Goal: Task Accomplishment & Management: Use online tool/utility

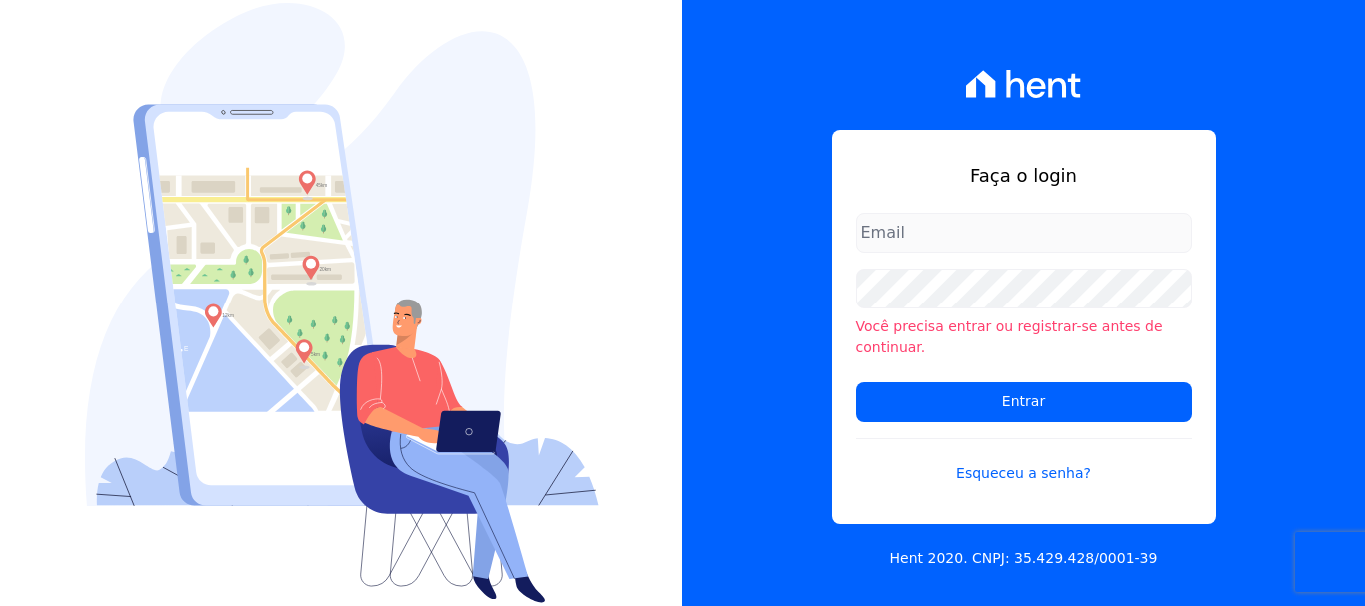
type input "[EMAIL_ADDRESS][DOMAIN_NAME]"
click at [735, 282] on div "Faça o login ary@santuzzo.com.br Você precisa entrar ou registrar-se antes de c…" at bounding box center [1023, 303] width 682 height 606
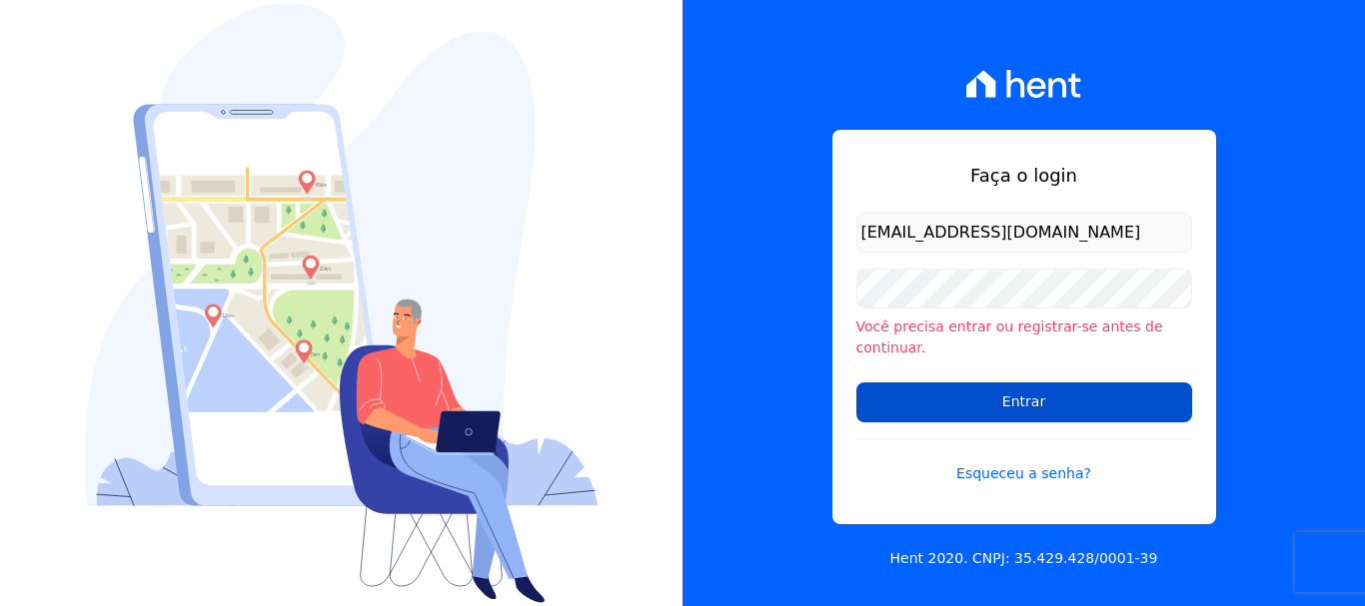
click at [1009, 398] on input "Entrar" at bounding box center [1024, 403] width 336 height 40
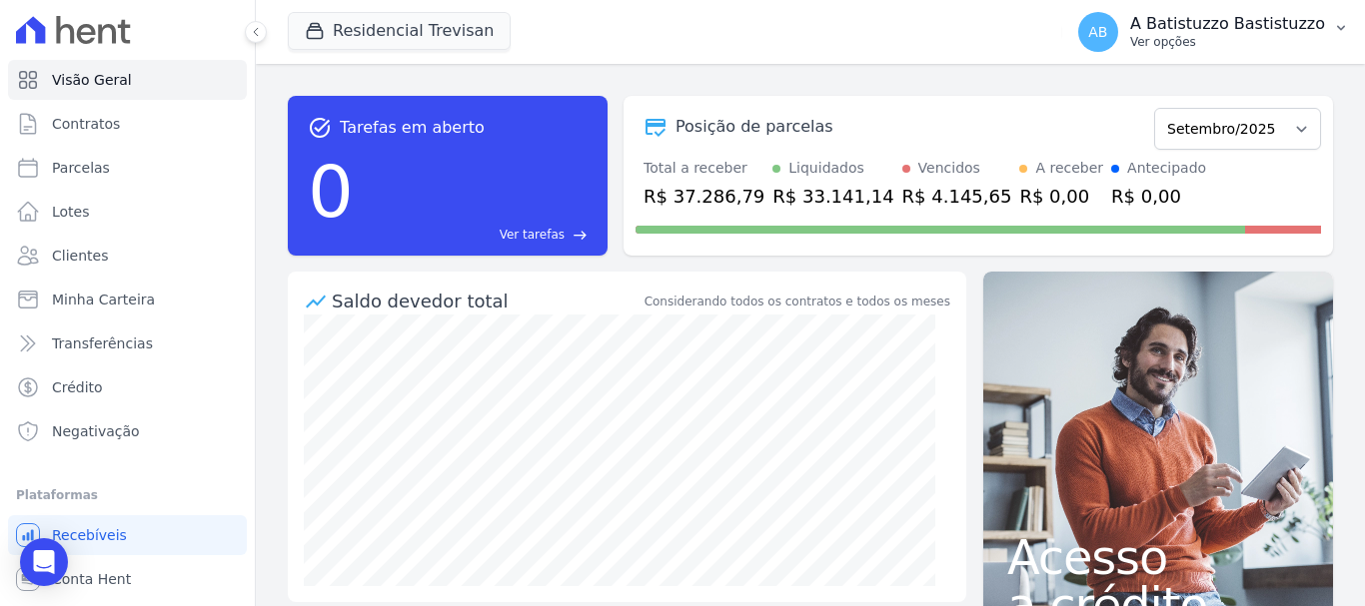
click at [1107, 20] on span "AB" at bounding box center [1098, 32] width 40 height 40
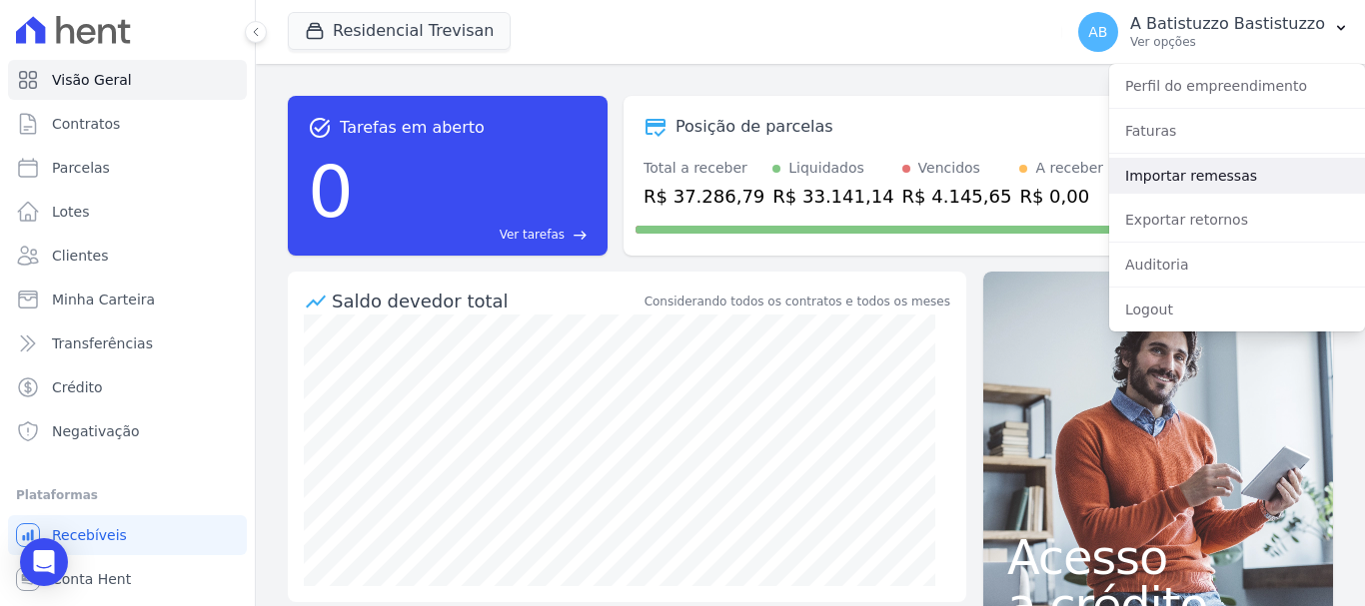
click at [1137, 177] on link "Importar remessas" at bounding box center [1237, 176] width 256 height 36
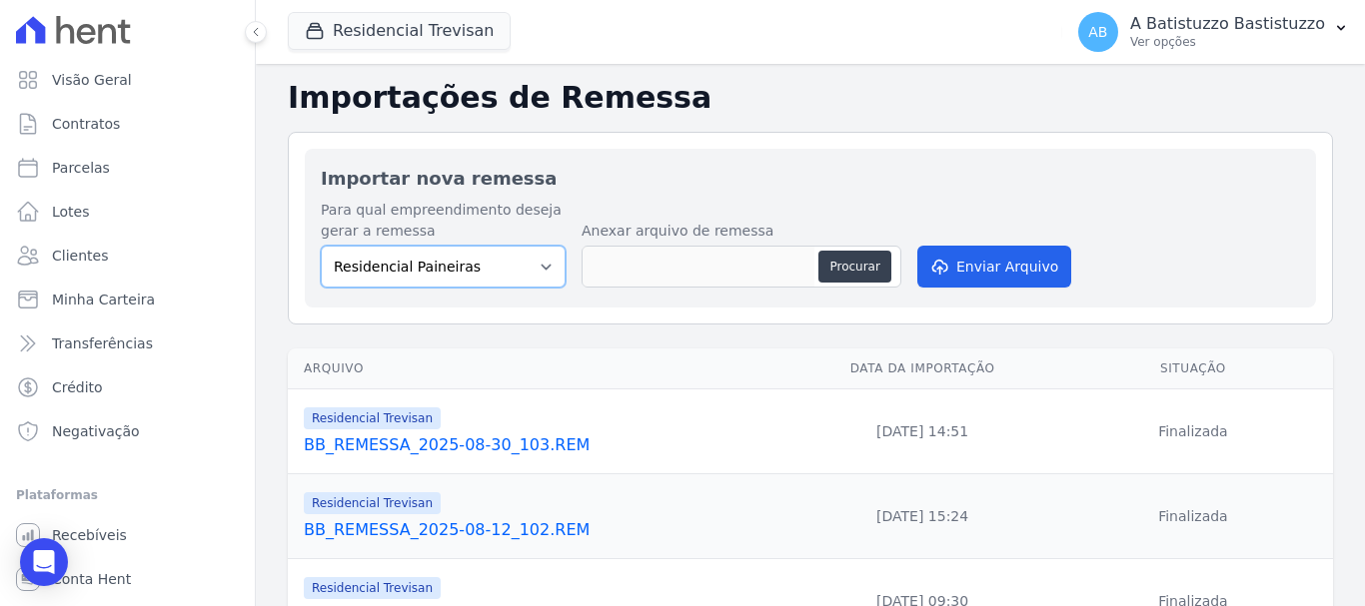
click at [541, 258] on select "Residencial Paineiras Residencial Trevisan" at bounding box center [443, 267] width 245 height 42
select select "4c1e337b-9410-4773-9ad8-94f5baa23e7f"
click at [321, 246] on select "Residencial Paineiras Residencial Trevisan" at bounding box center [443, 267] width 245 height 42
click at [866, 269] on button "Procurar" at bounding box center [854, 267] width 72 height 32
type input "BB_REMESSA_2025-09-30_104.REM"
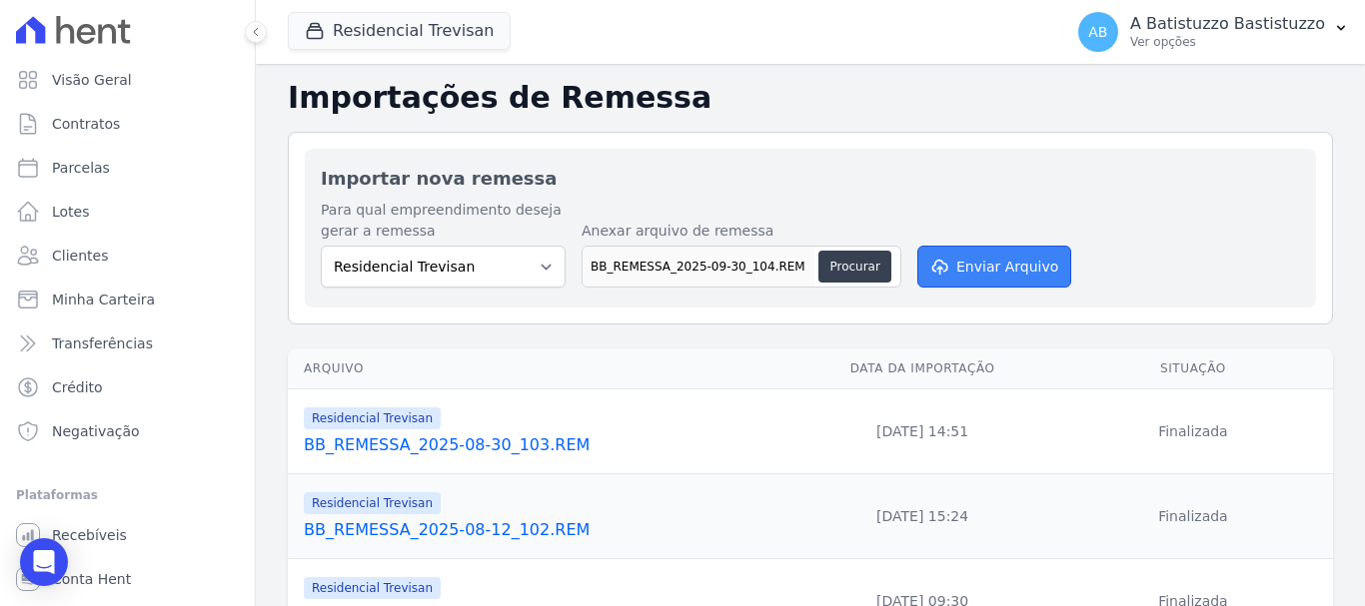
click at [993, 272] on button "Enviar Arquivo" at bounding box center [994, 267] width 154 height 42
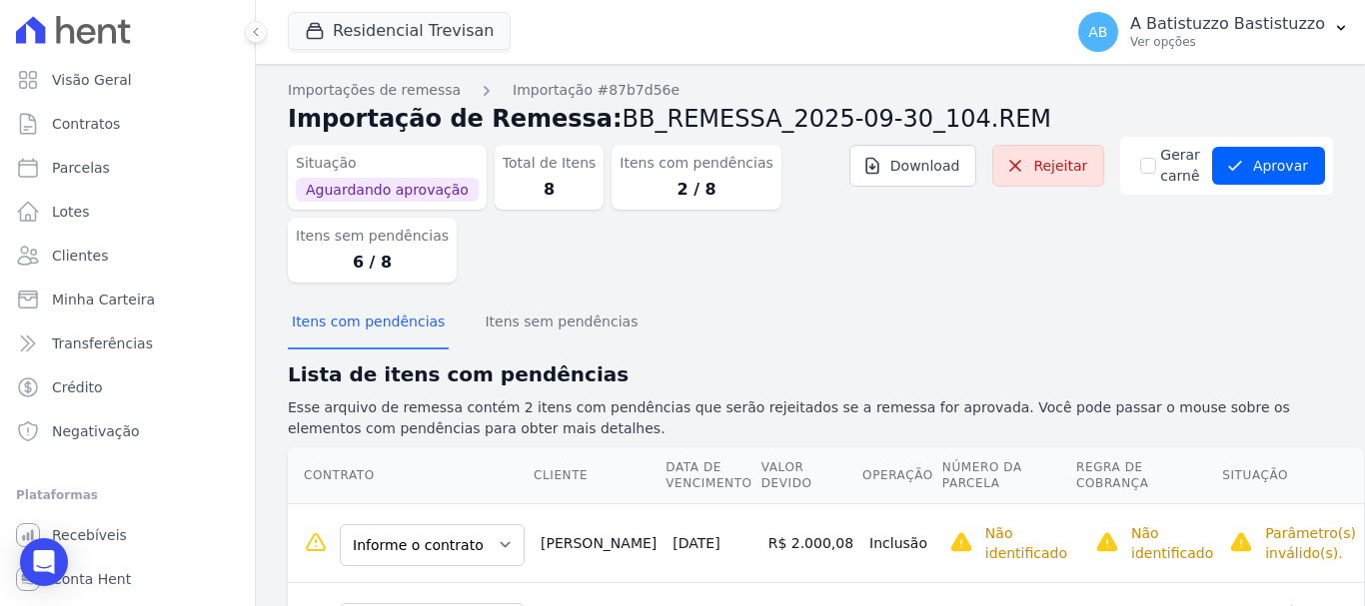
scroll to position [105, 0]
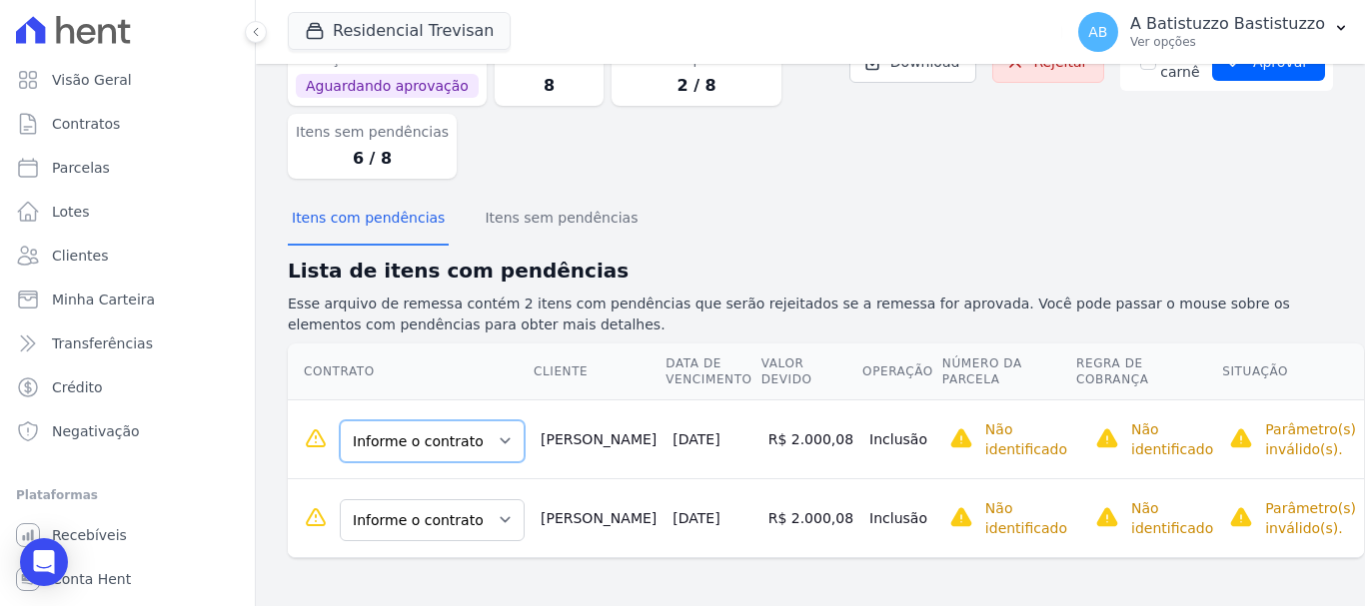
click at [490, 440] on select "Informe o contrato 100.B.29.1 100.B.30.1" at bounding box center [432, 442] width 185 height 42
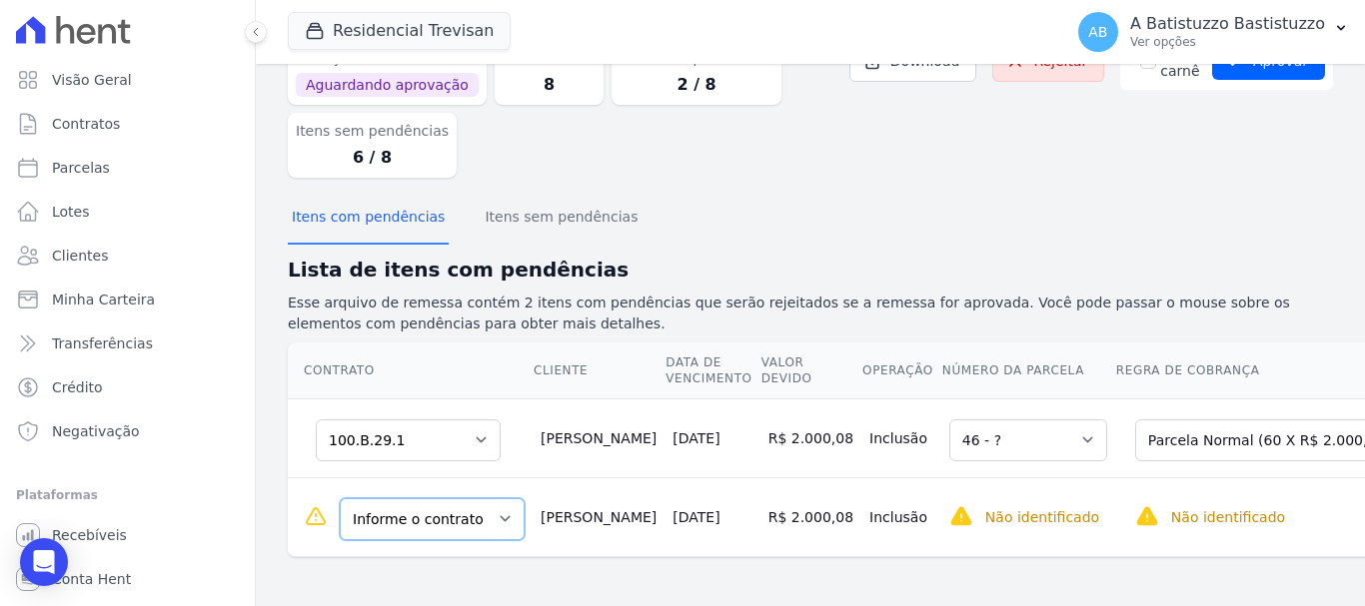
click at [494, 521] on select "Informe o contrato 100.B.29.1 100.B.30.1" at bounding box center [432, 520] width 185 height 42
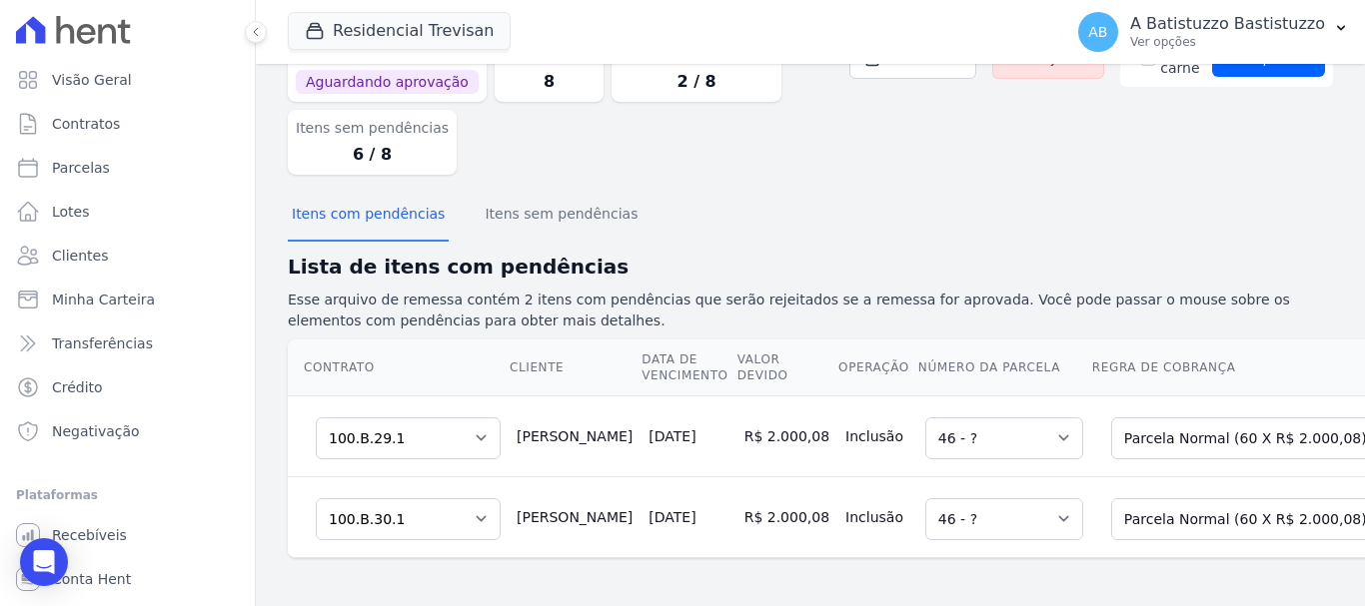
scroll to position [0, 0]
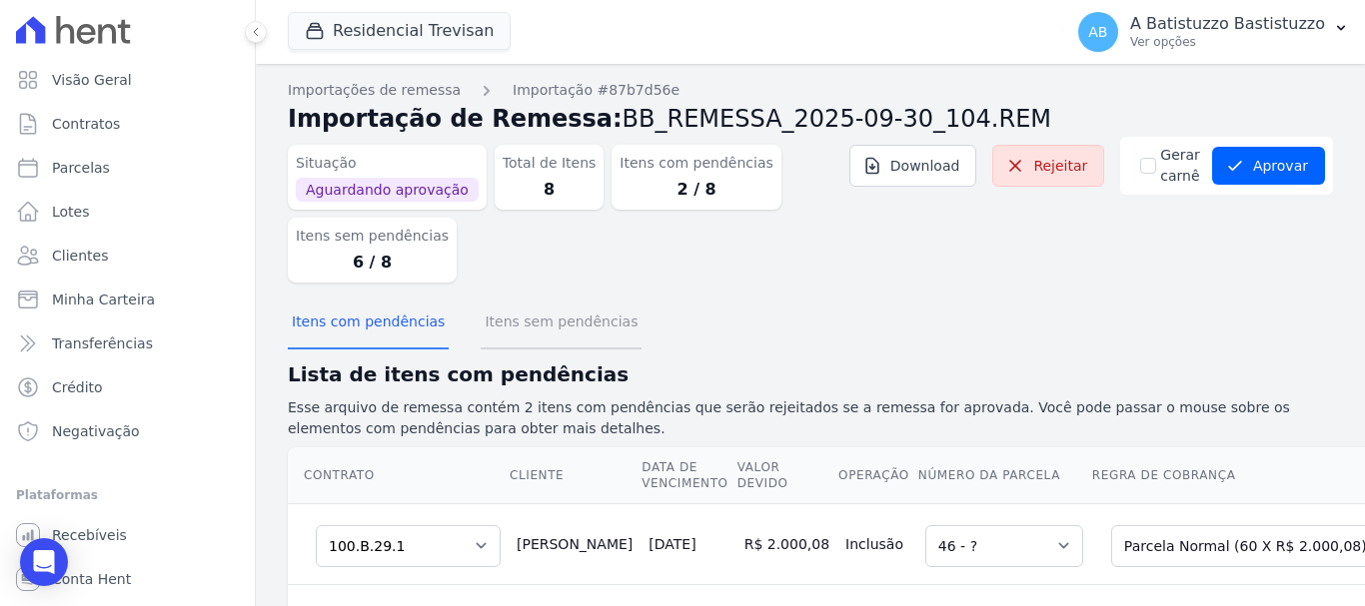
click at [542, 320] on button "Itens sem pendências" at bounding box center [561, 324] width 161 height 52
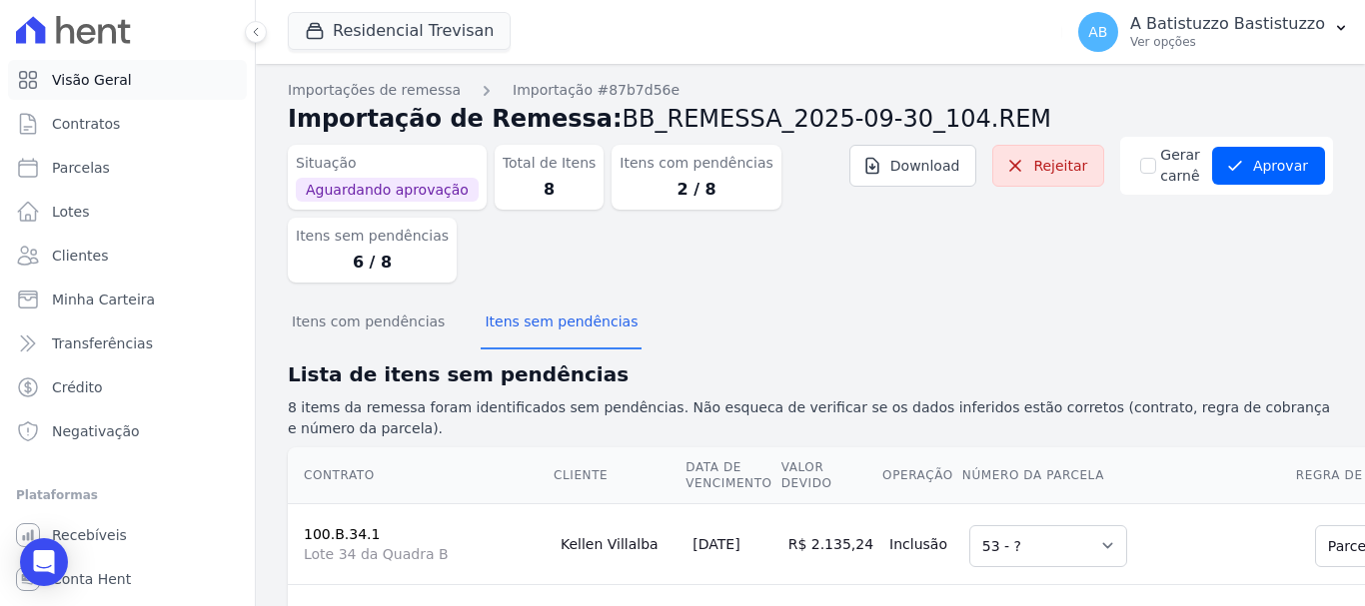
click at [107, 76] on span "Visão Geral" at bounding box center [92, 80] width 80 height 20
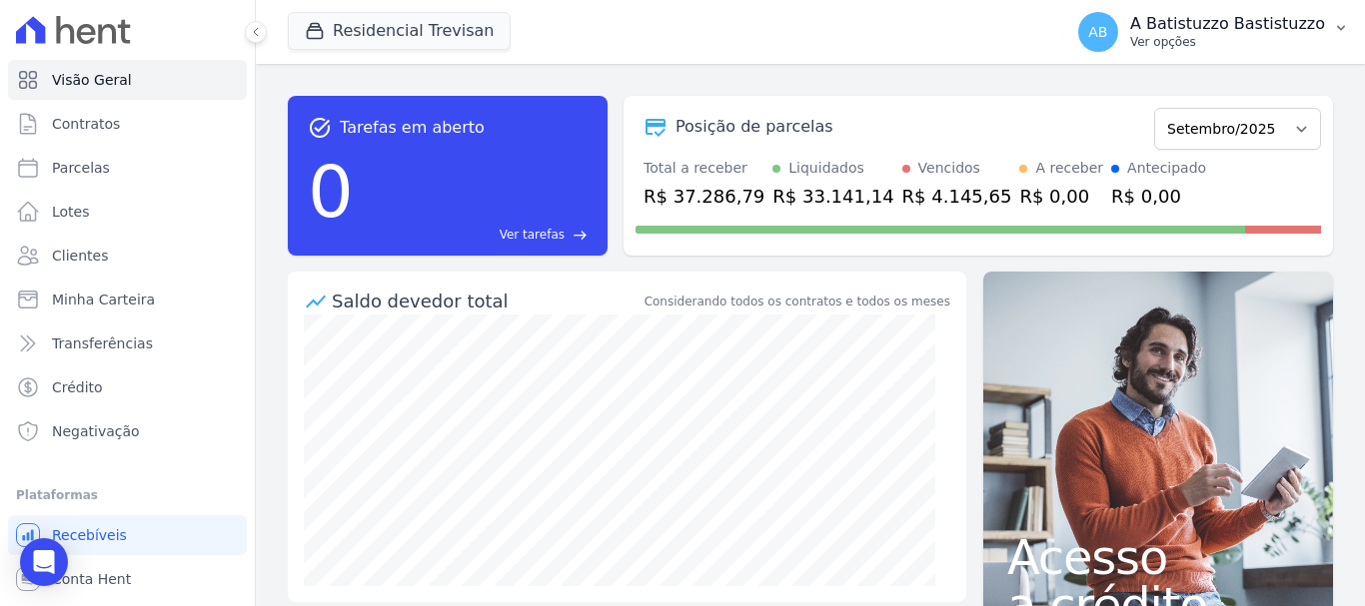
click at [1107, 25] on span "AB" at bounding box center [1097, 32] width 19 height 14
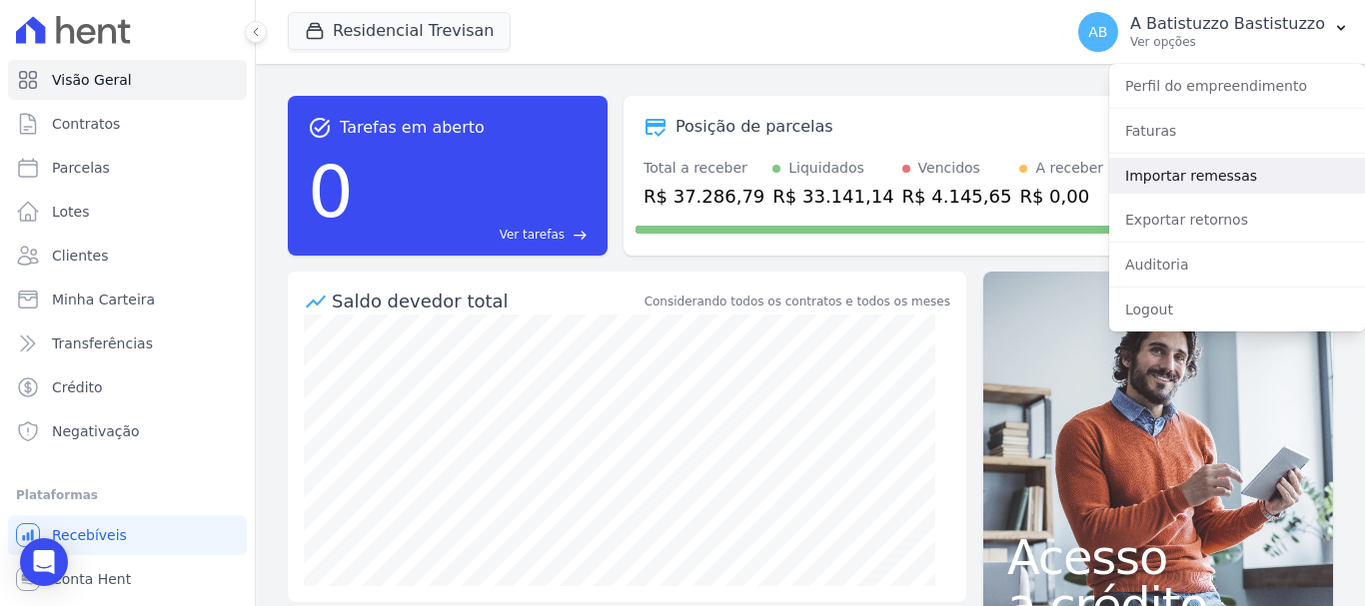
click at [1145, 177] on link "Importar remessas" at bounding box center [1237, 176] width 256 height 36
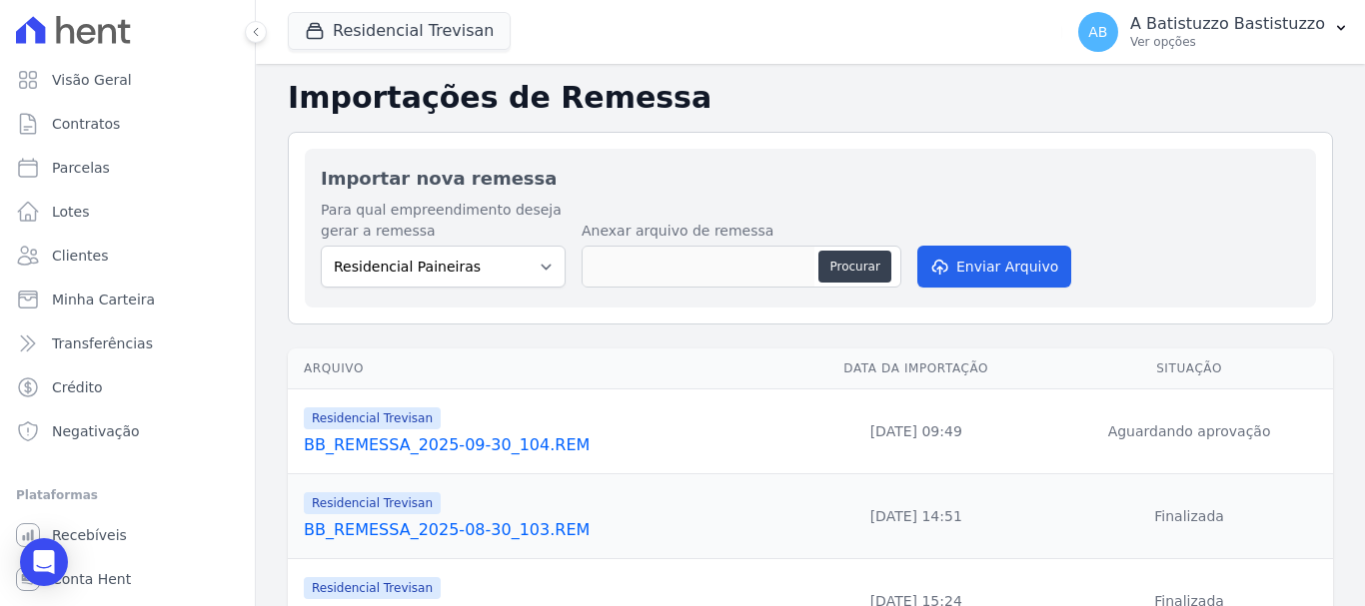
click at [425, 446] on link "BB_REMESSA_2025-09-30_104.REM" at bounding box center [541, 446] width 475 height 24
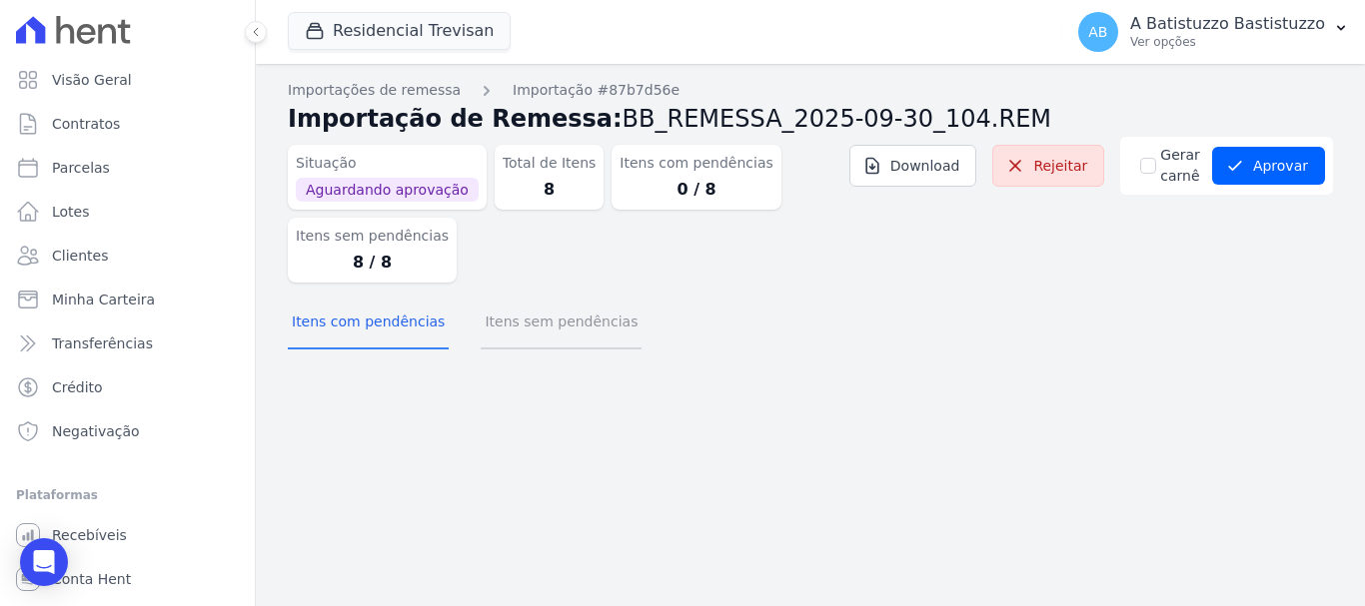
click at [509, 314] on button "Itens sem pendências" at bounding box center [561, 324] width 161 height 52
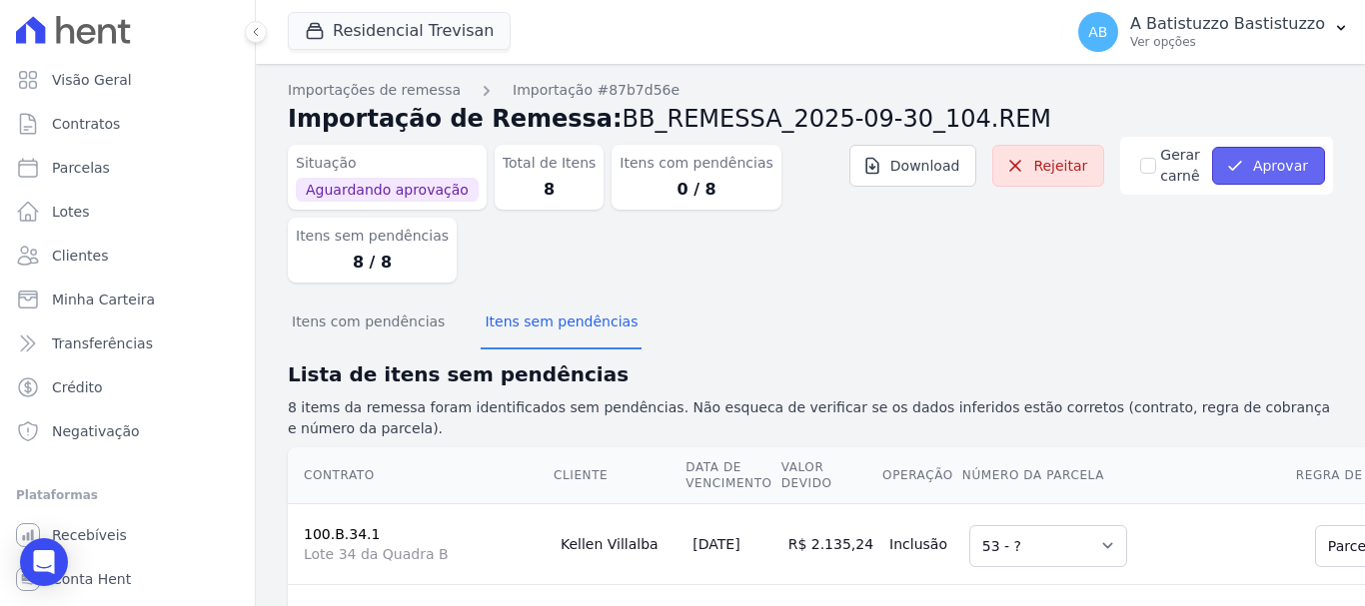
click at [1249, 163] on button "Aprovar" at bounding box center [1268, 166] width 113 height 38
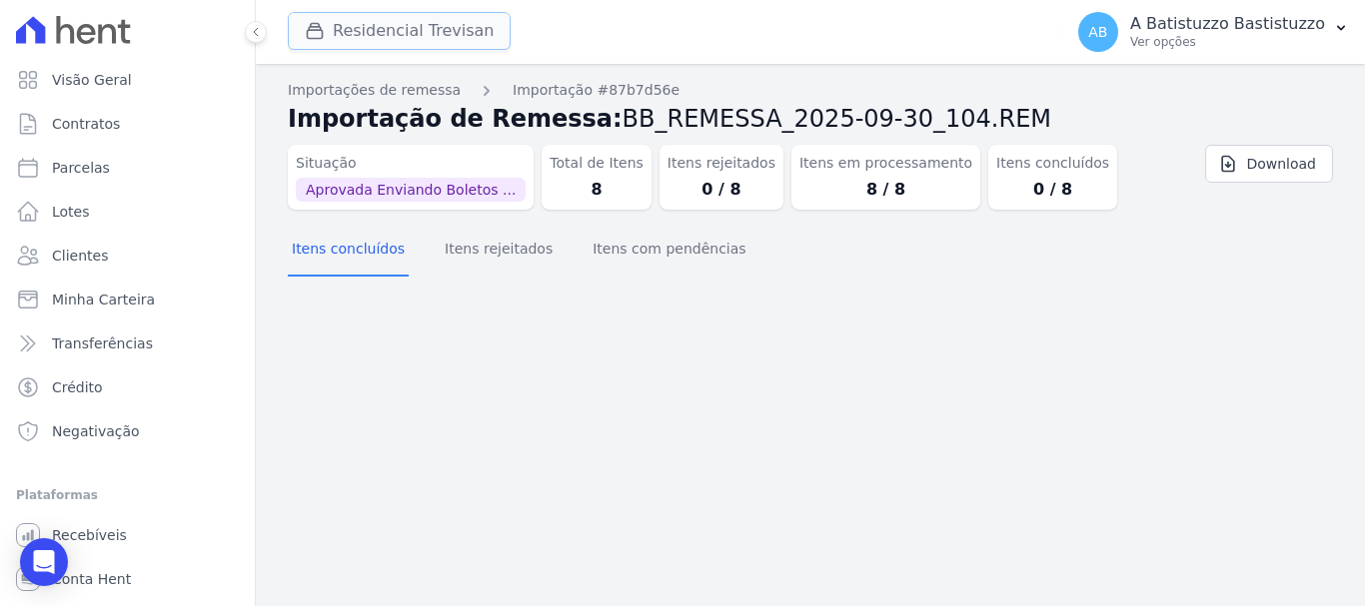
click at [391, 31] on button "Residencial Trevisan" at bounding box center [399, 31] width 223 height 38
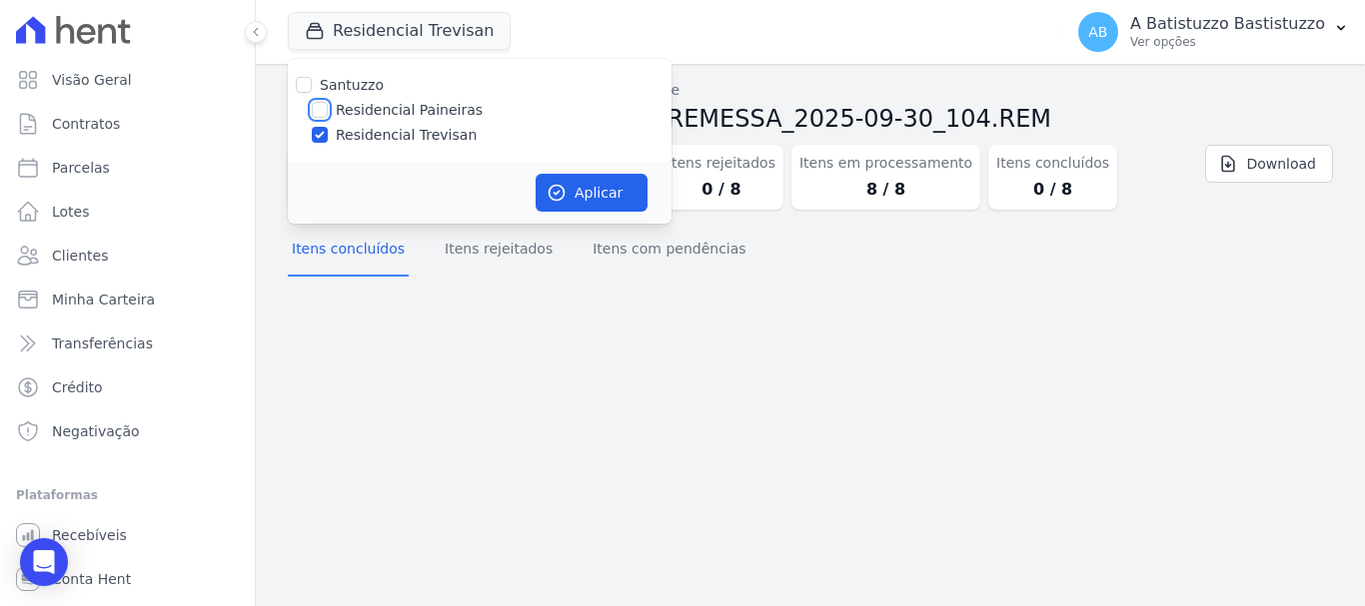
click at [324, 111] on input "Residencial Paineiras" at bounding box center [320, 110] width 16 height 16
checkbox input "true"
click at [317, 138] on input "Residencial Trevisan" at bounding box center [320, 135] width 16 height 16
checkbox input "false"
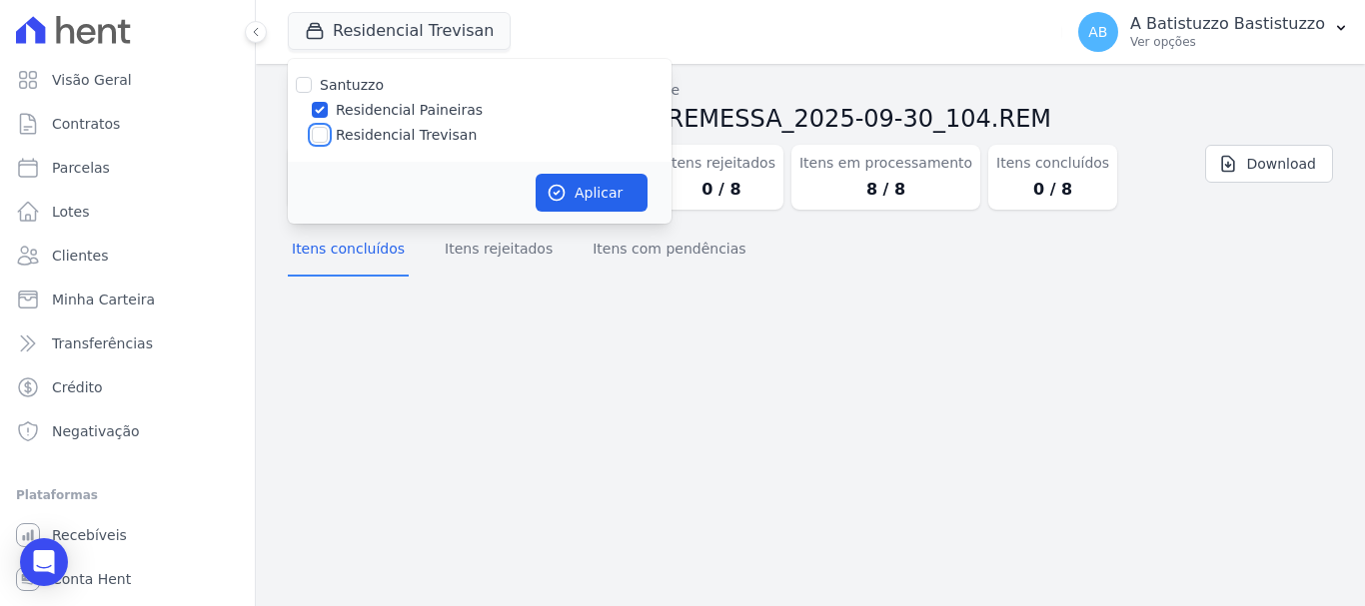
checkbox input "false"
click at [605, 190] on button "Aplicar" at bounding box center [591, 193] width 112 height 38
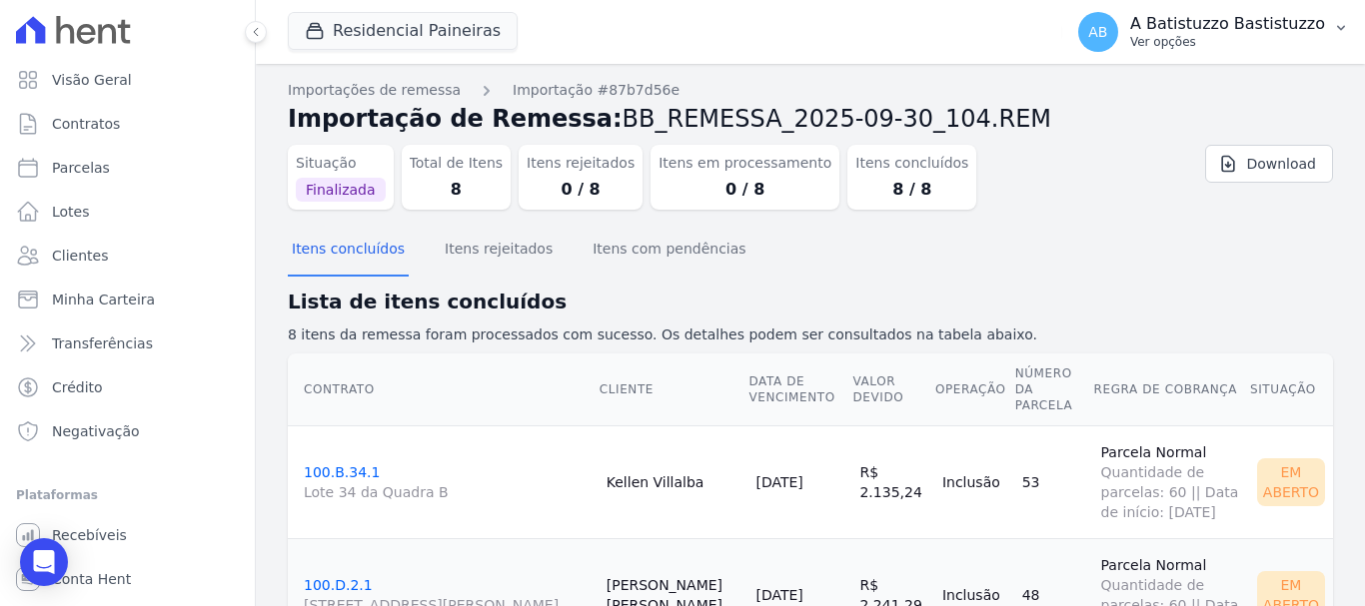
click at [1107, 26] on span "AB" at bounding box center [1097, 32] width 19 height 14
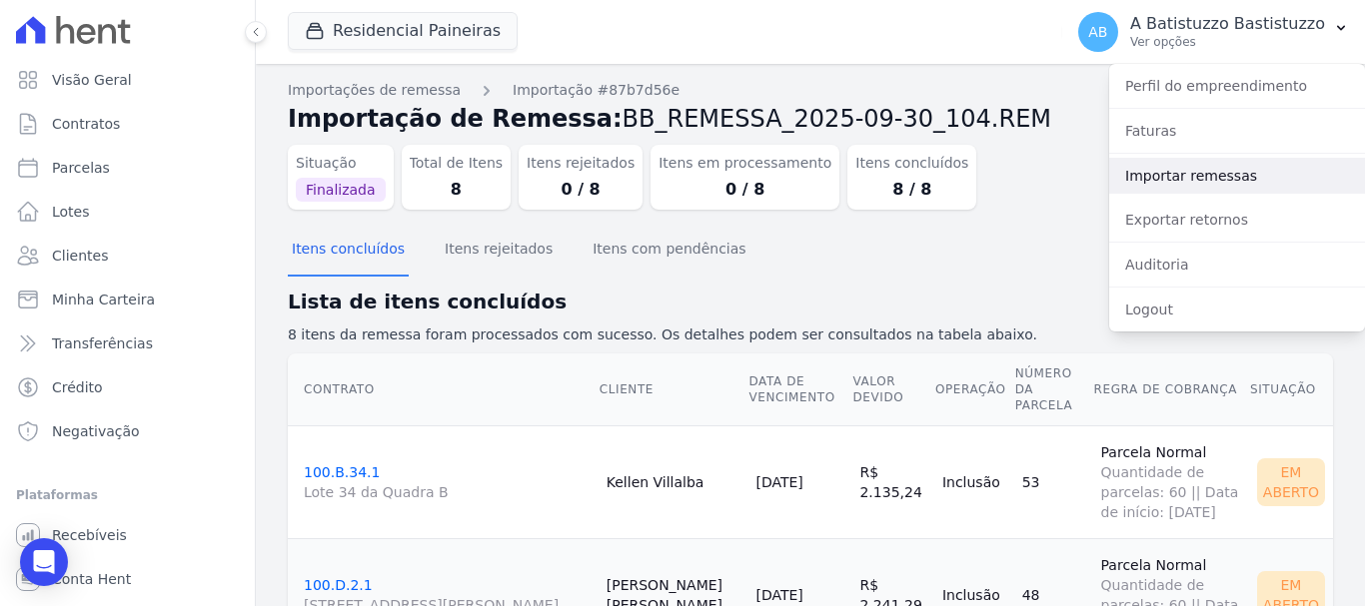
click at [1123, 174] on link "Importar remessas" at bounding box center [1237, 176] width 256 height 36
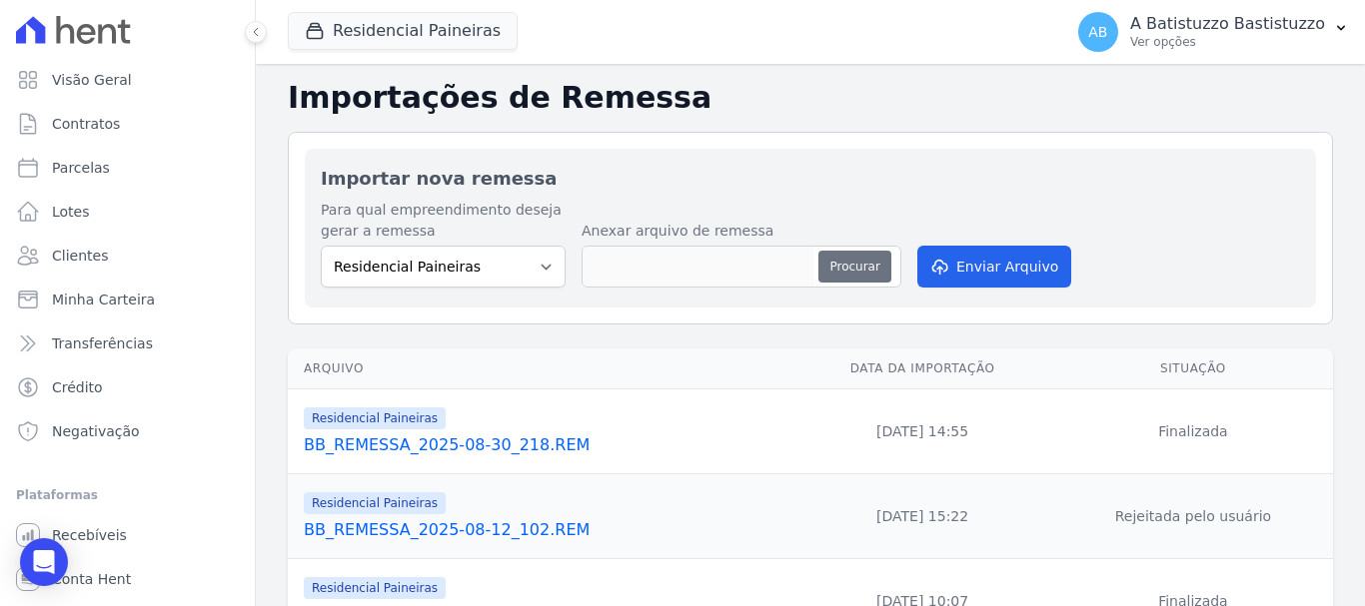
click at [856, 259] on button "Procurar" at bounding box center [854, 267] width 72 height 32
type input "BB_REMESSA_2025-09-30_219.REM"
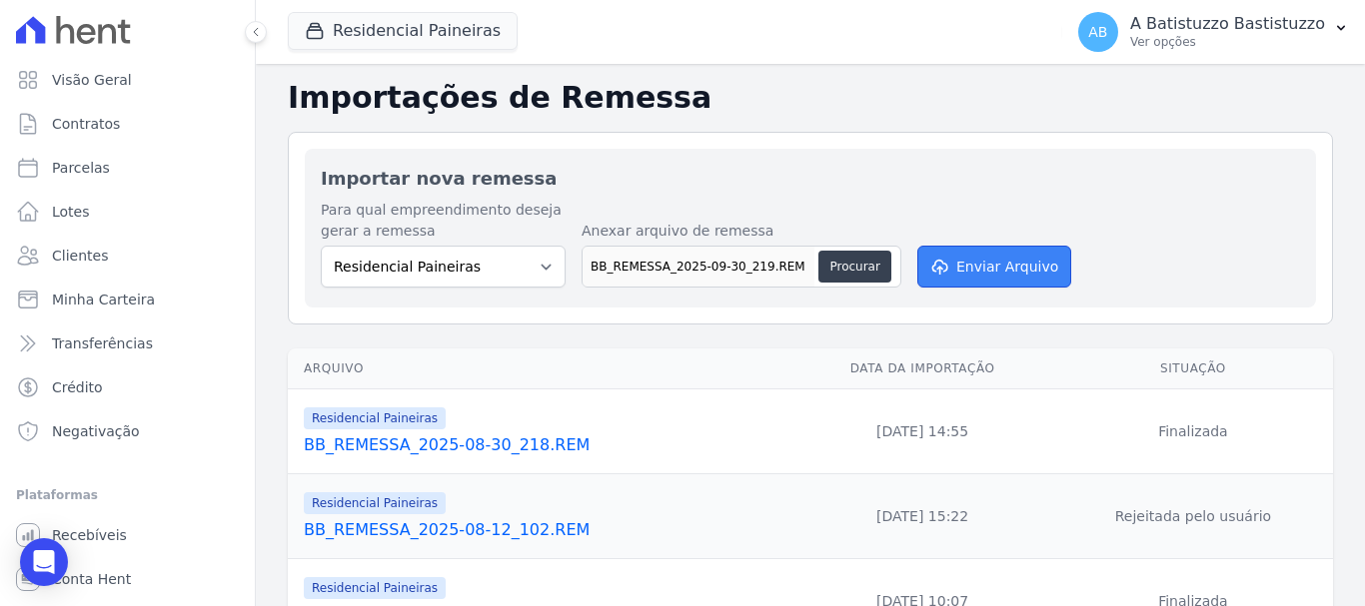
click at [959, 265] on button "Enviar Arquivo" at bounding box center [994, 267] width 154 height 42
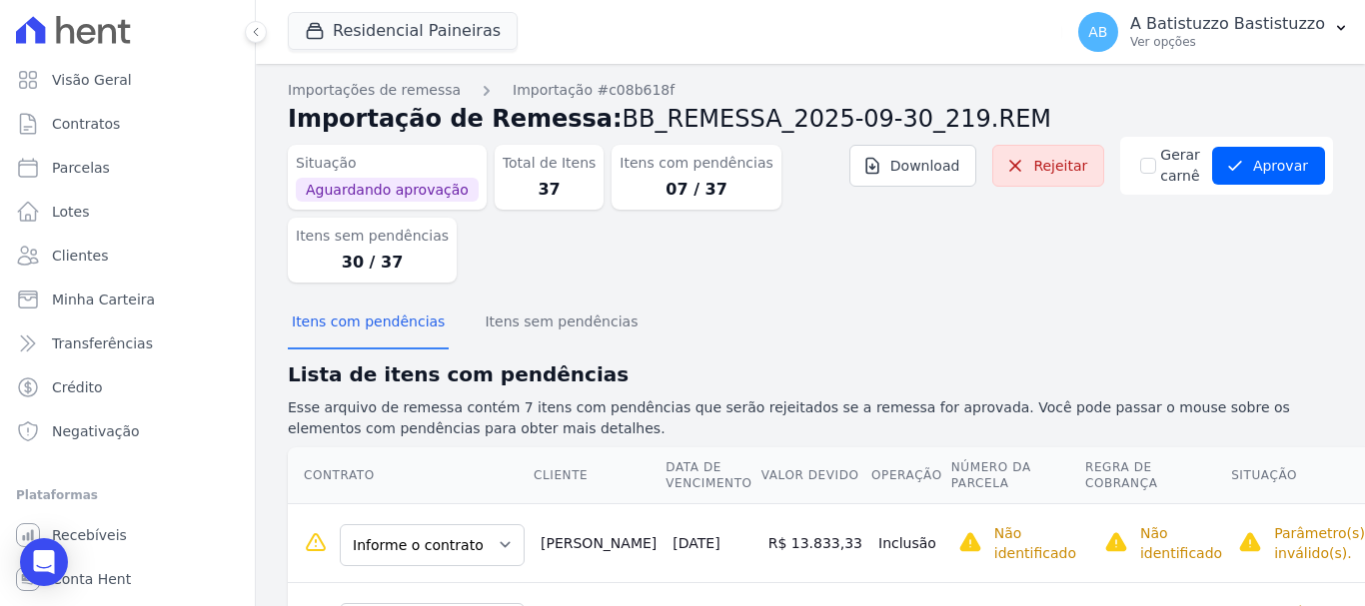
scroll to position [200, 0]
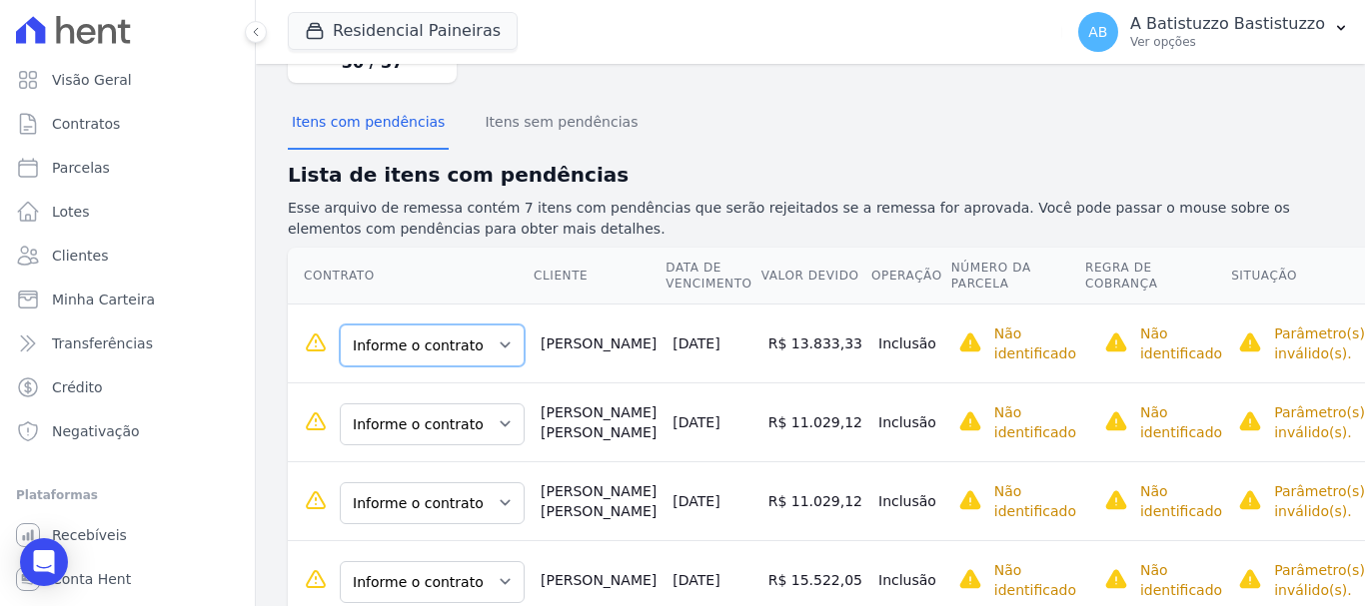
click at [492, 348] on select "Informe o contrato 100.B.6.1 100.B.5.1" at bounding box center [432, 346] width 185 height 42
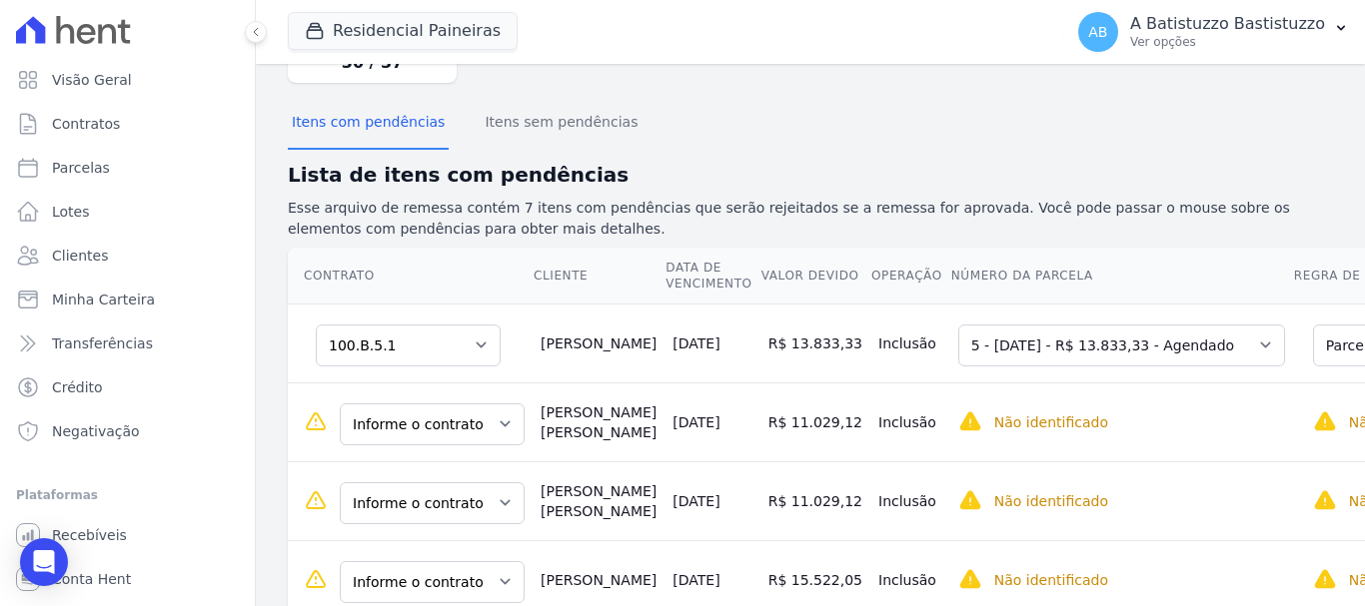
scroll to position [300, 0]
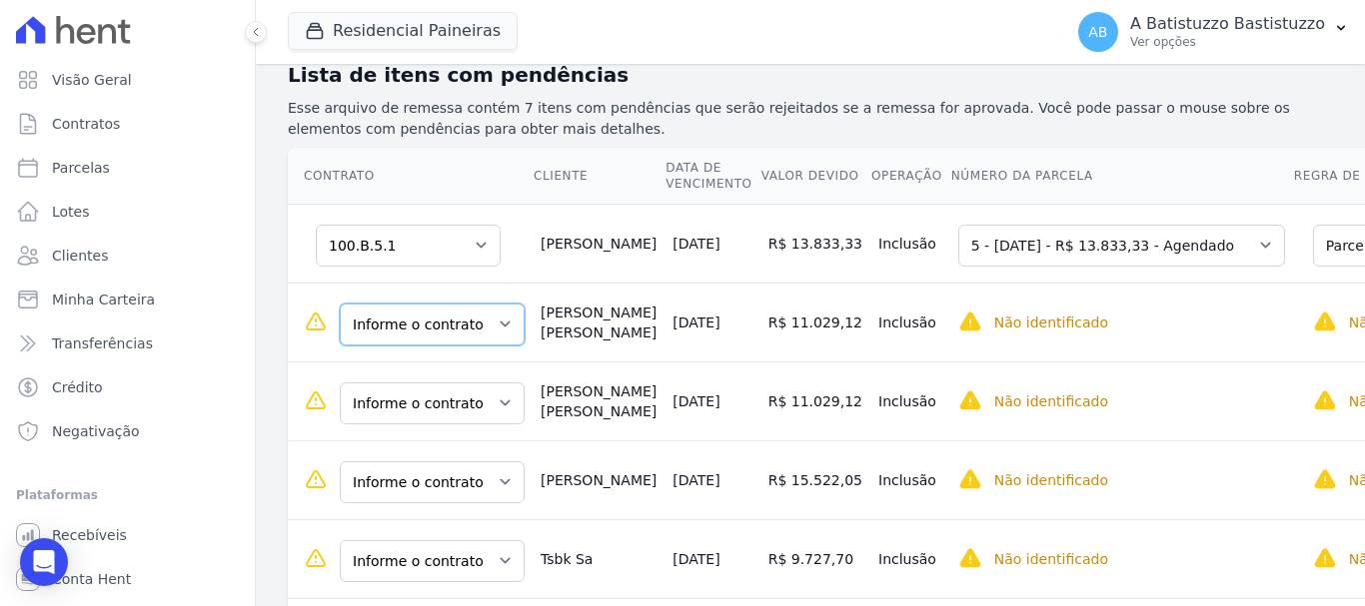
click at [487, 324] on select "Informe o contrato 100.K.25.1 100.K.26.1" at bounding box center [432, 325] width 185 height 42
click at [499, 403] on select "Informe o contrato 100.K.25.1 100.K.26.1" at bounding box center [432, 404] width 185 height 42
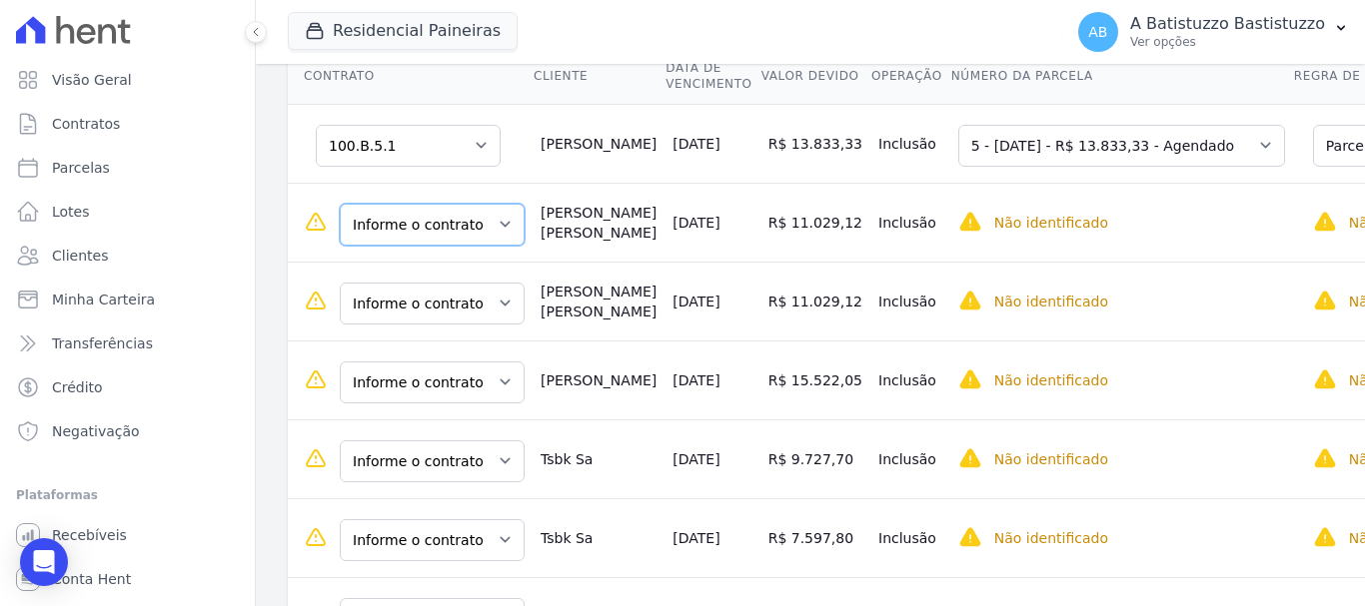
click at [495, 223] on select "Informe o contrato 100.K.25.1 100.K.26.1" at bounding box center [432, 225] width 185 height 42
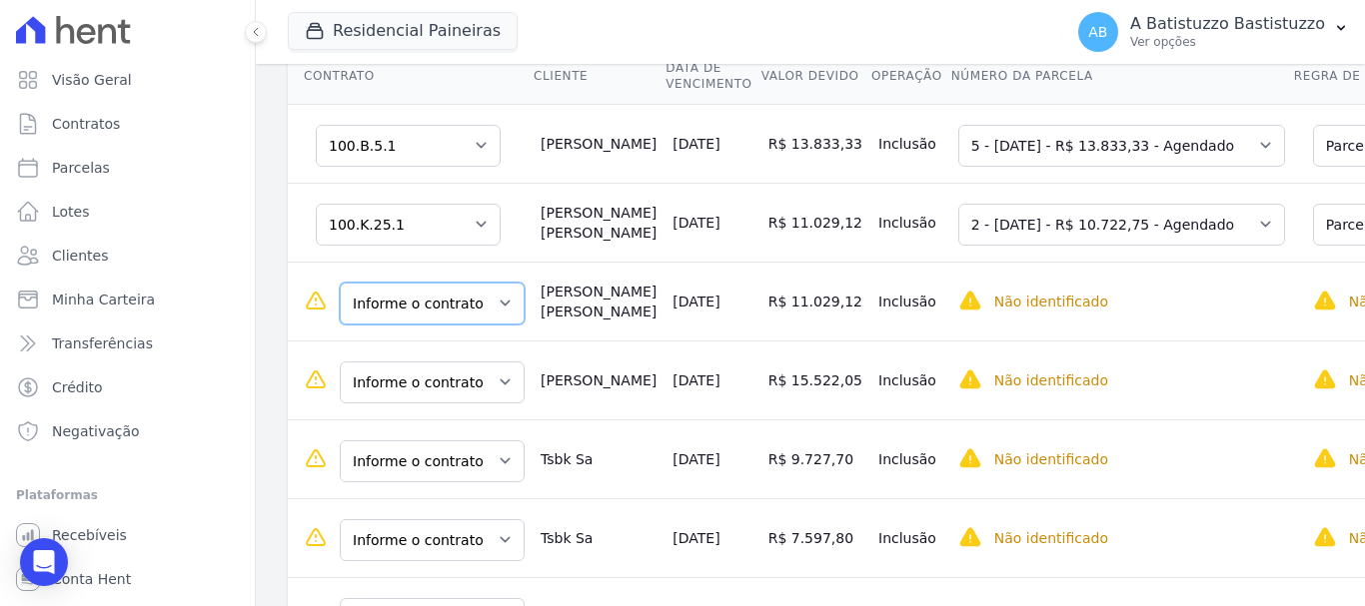
click at [493, 304] on select "Informe o contrato 100.K.25.1 100.K.26.1" at bounding box center [432, 304] width 185 height 42
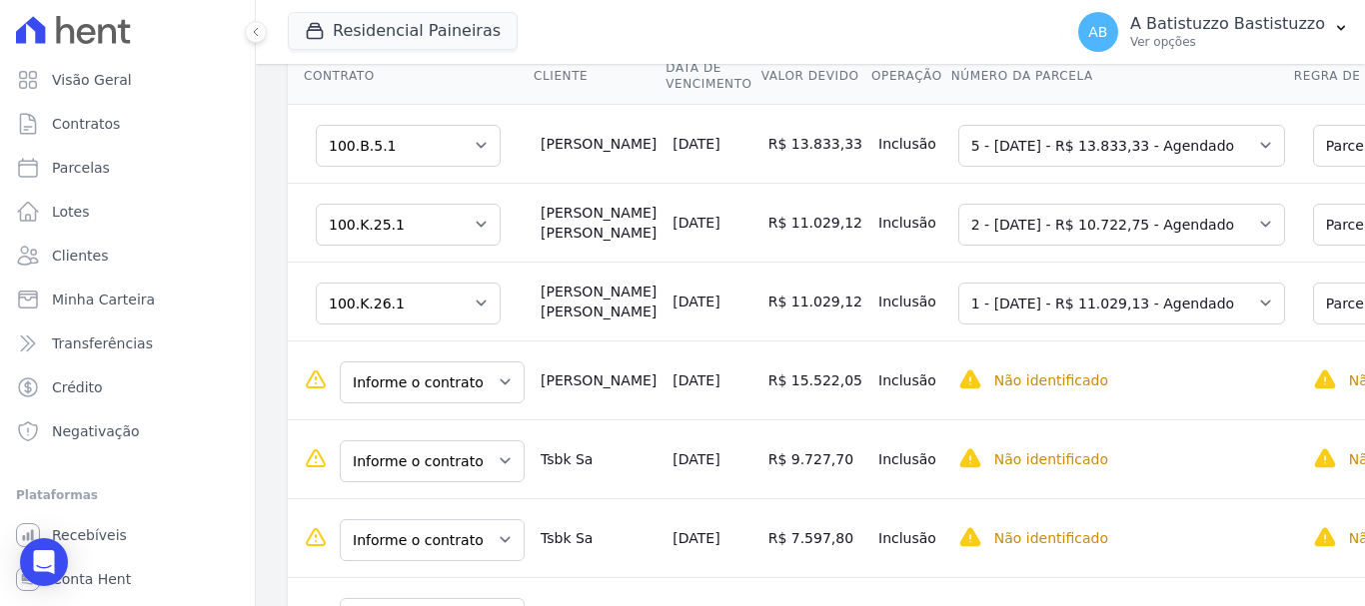
scroll to position [500, 0]
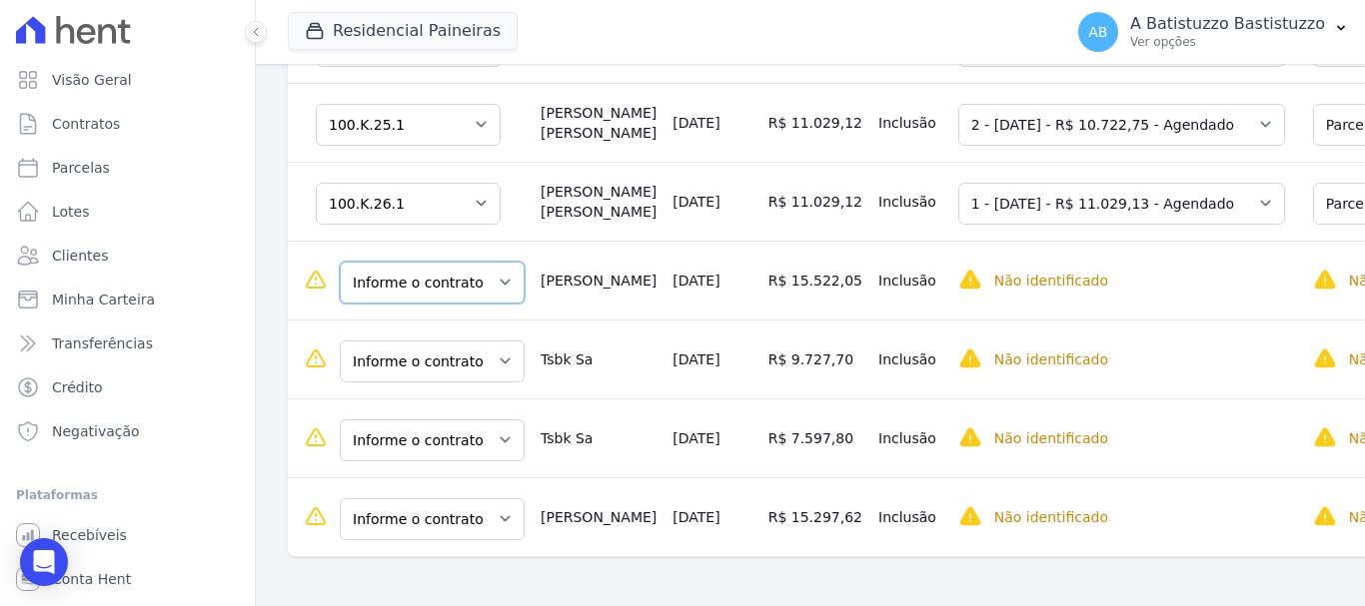
click at [495, 283] on select "Informe o contrato 100.G.11.1 100.G.12.1" at bounding box center [432, 283] width 185 height 42
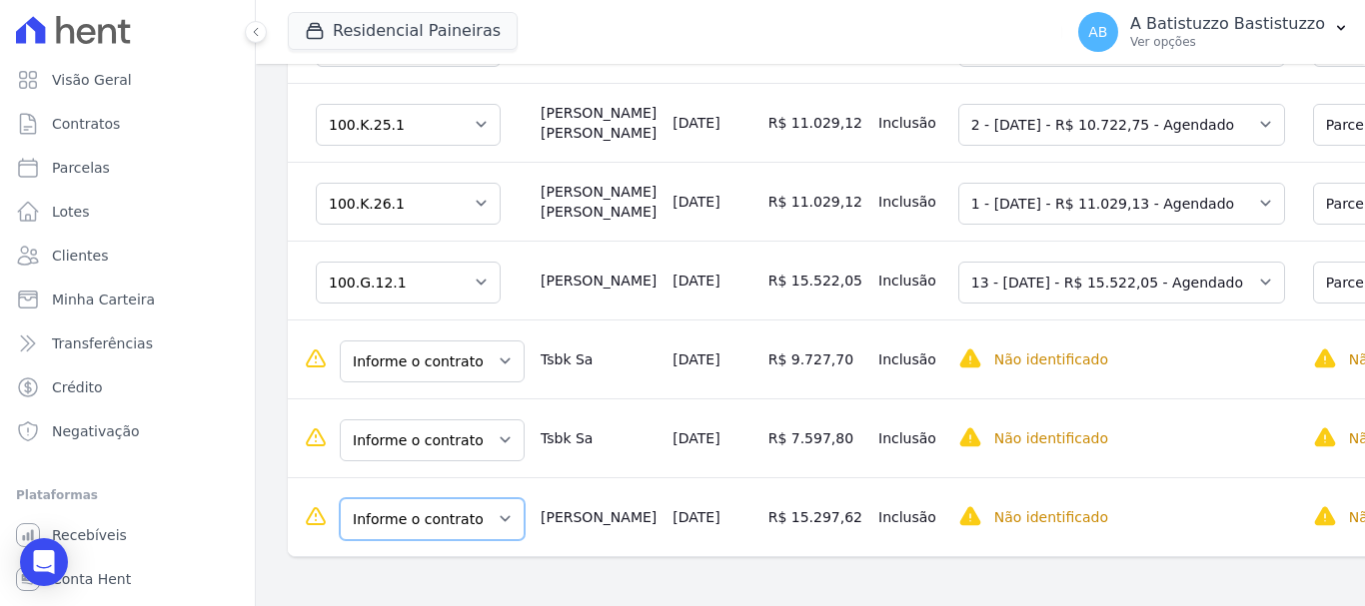
click at [493, 530] on select "Informe o contrato 100.G.11.1 100.G.12.1" at bounding box center [432, 520] width 185 height 42
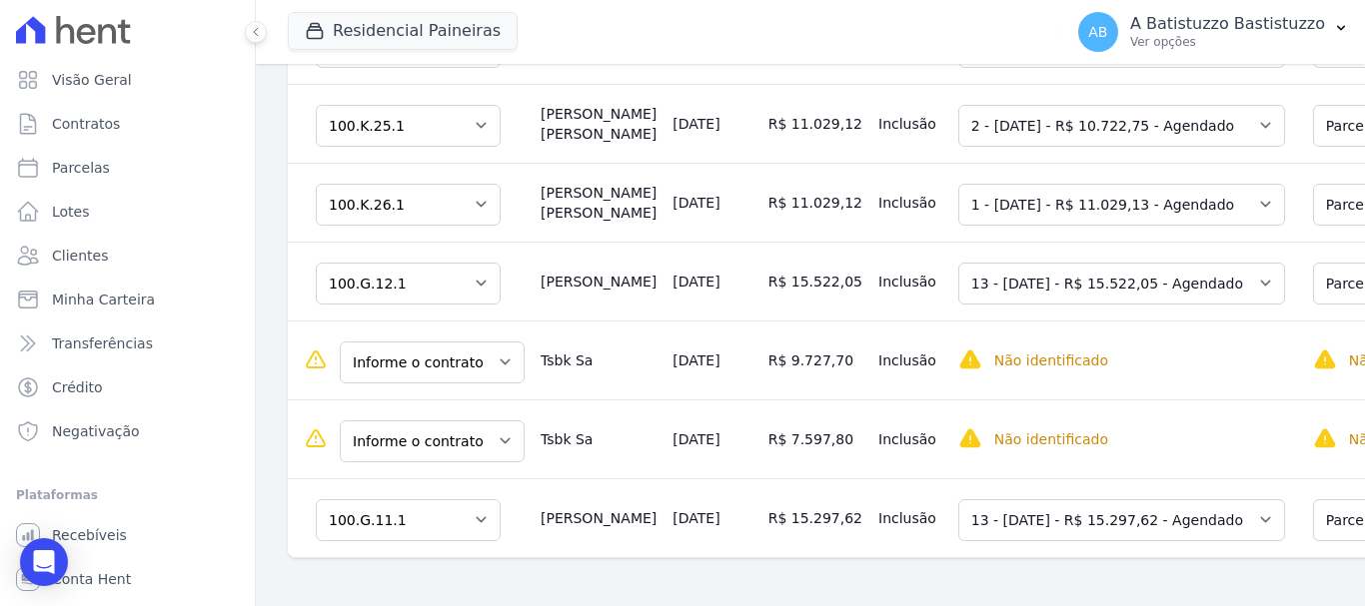
scroll to position [539, 0]
click at [497, 342] on select "Informe o contrato 100.H.1.1 100.H.2.1" at bounding box center [432, 363] width 185 height 42
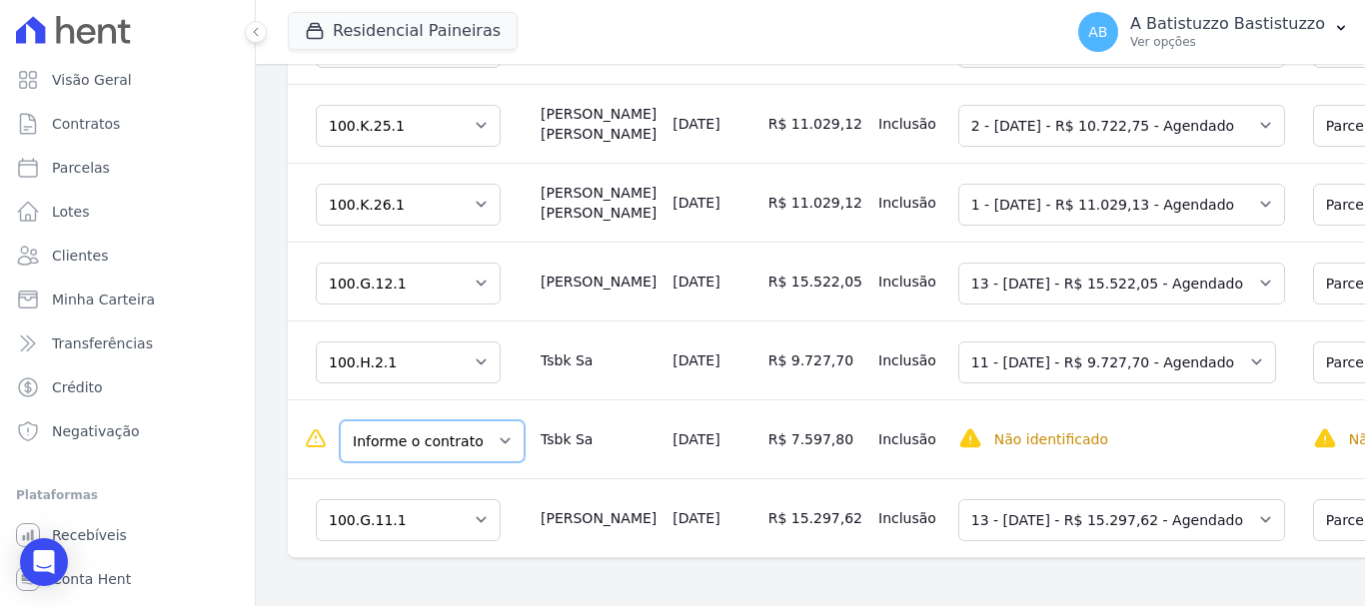
click at [495, 421] on select "Informe o contrato 100.H.1.1 100.H.2.1" at bounding box center [432, 442] width 185 height 42
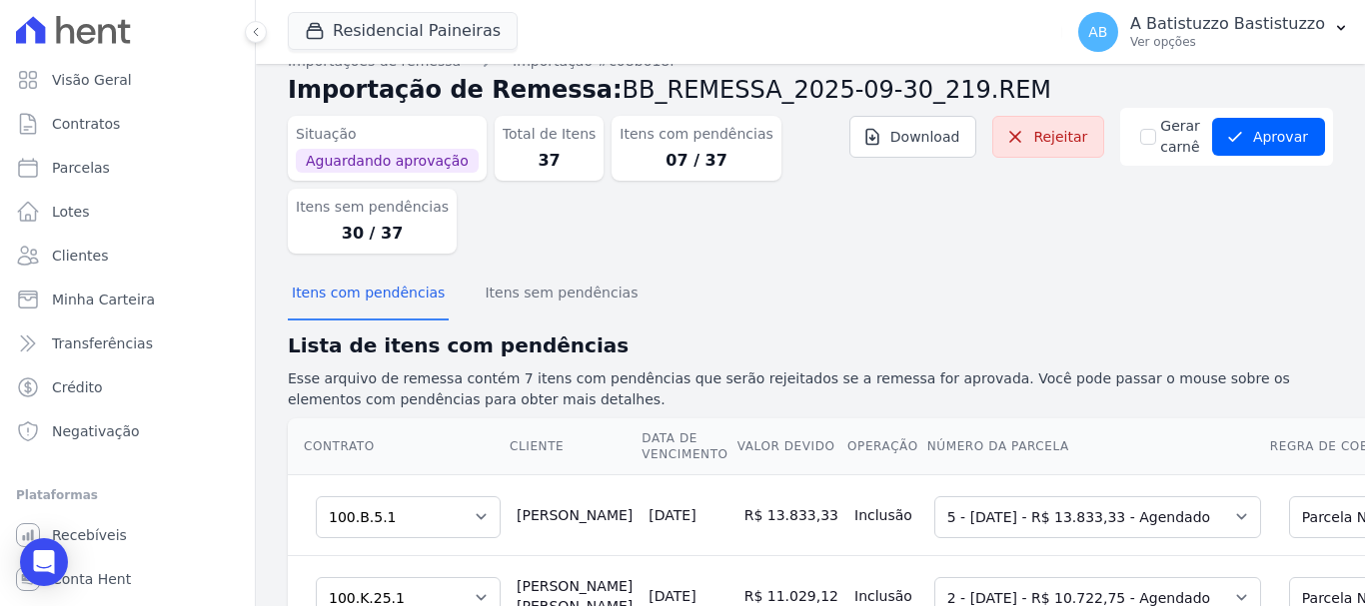
scroll to position [0, 0]
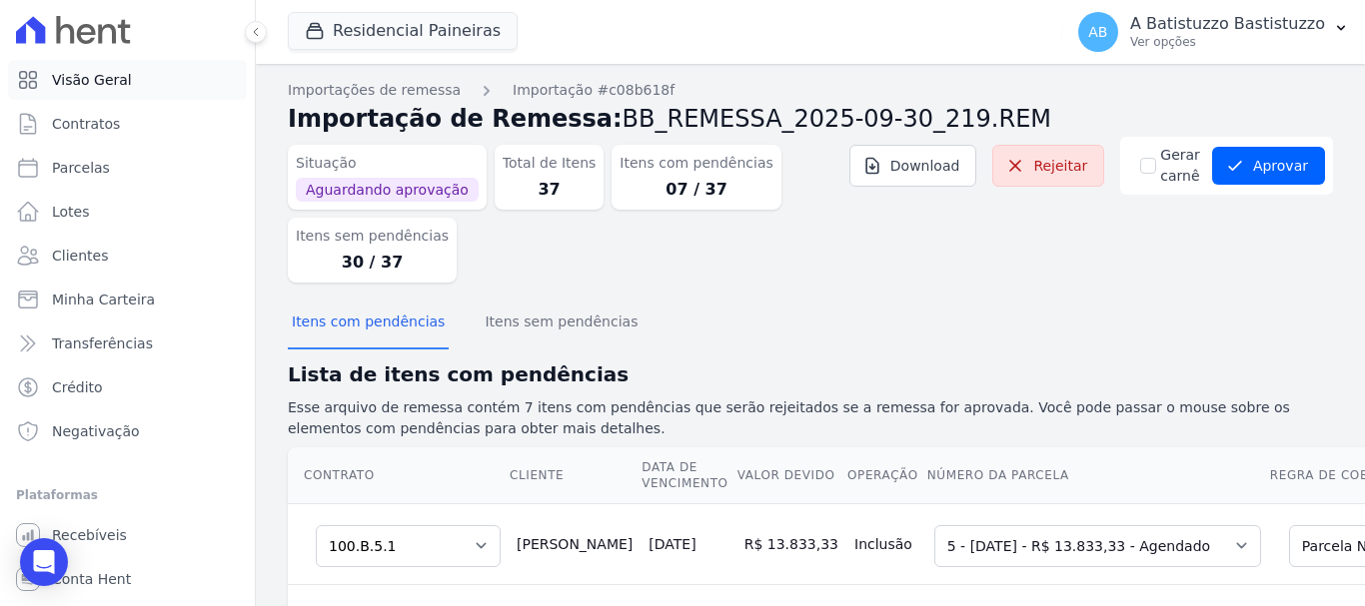
click at [101, 70] on span "Visão Geral" at bounding box center [92, 80] width 80 height 20
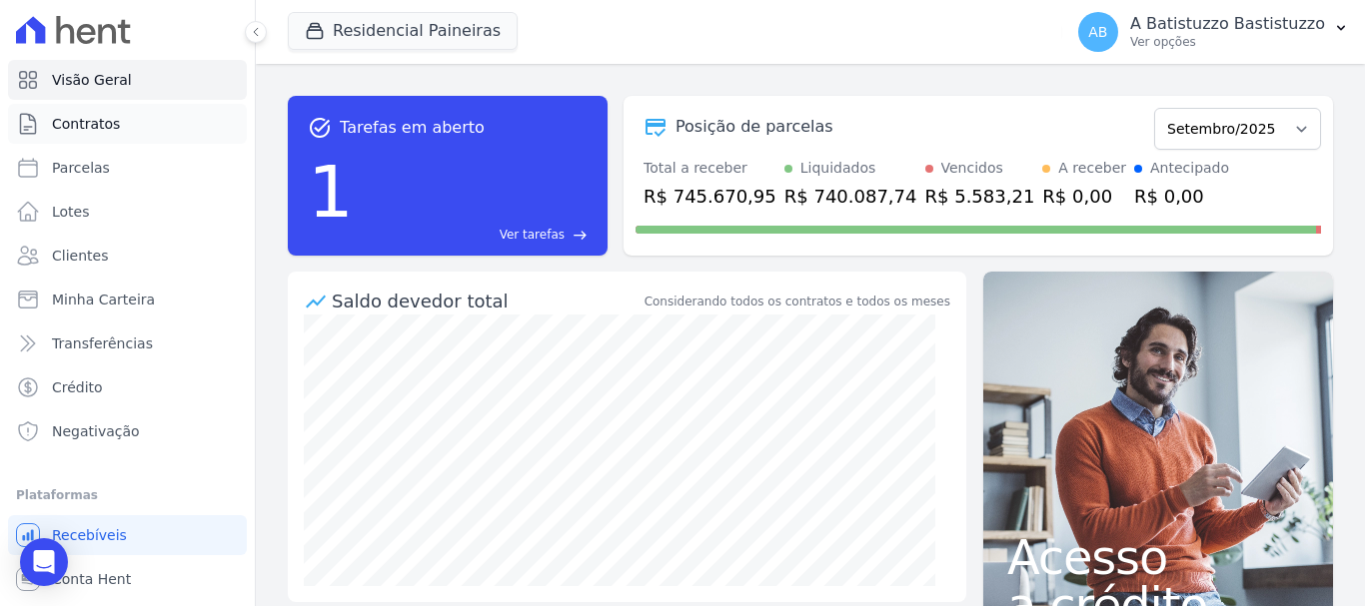
click at [124, 130] on link "Contratos" at bounding box center [127, 124] width 239 height 40
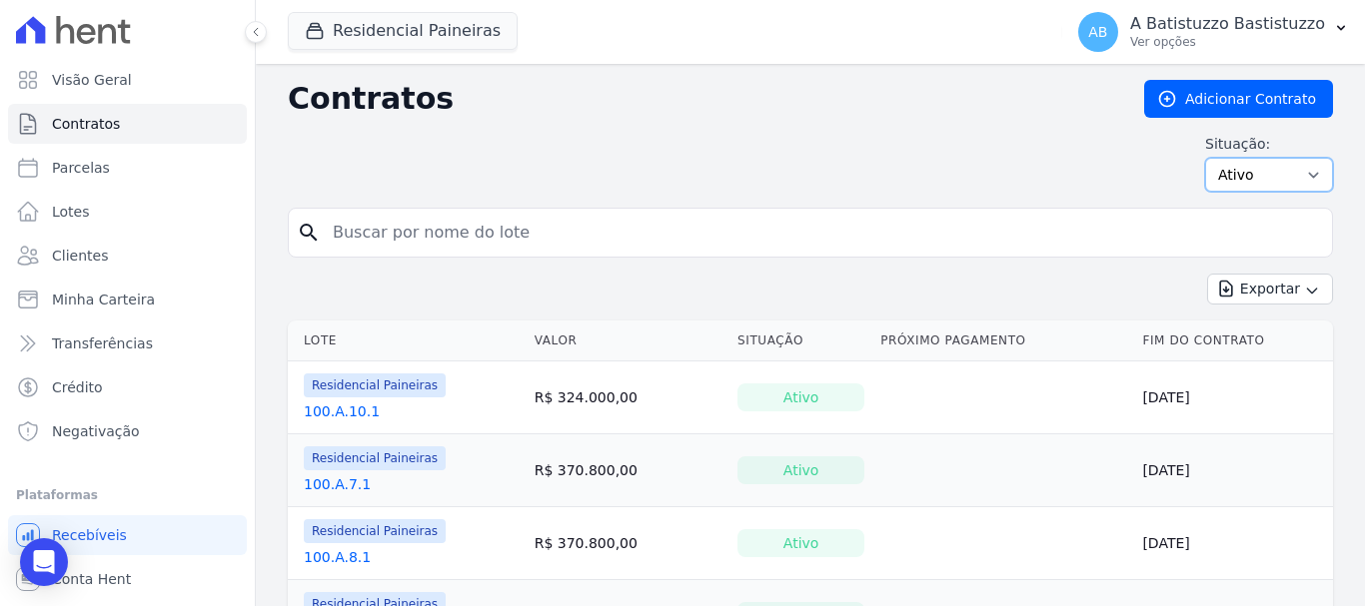
click at [1298, 173] on select "Ativo Todos Pausado Distratado Rascunho Expirado Encerrado" at bounding box center [1269, 175] width 128 height 34
select select "draft"
click at [1205, 158] on select "Ativo Todos Pausado Distratado Rascunho Expirado Encerrado" at bounding box center [1269, 175] width 128 height 34
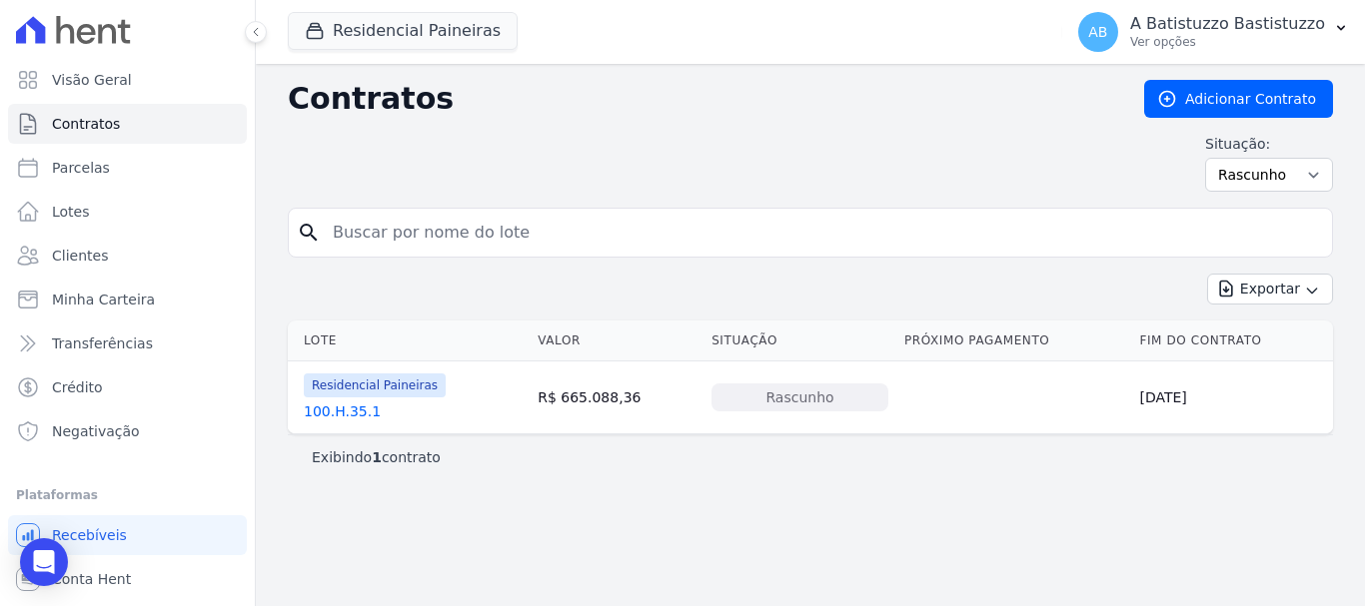
click at [349, 411] on link "100.H.35.1" at bounding box center [342, 412] width 77 height 20
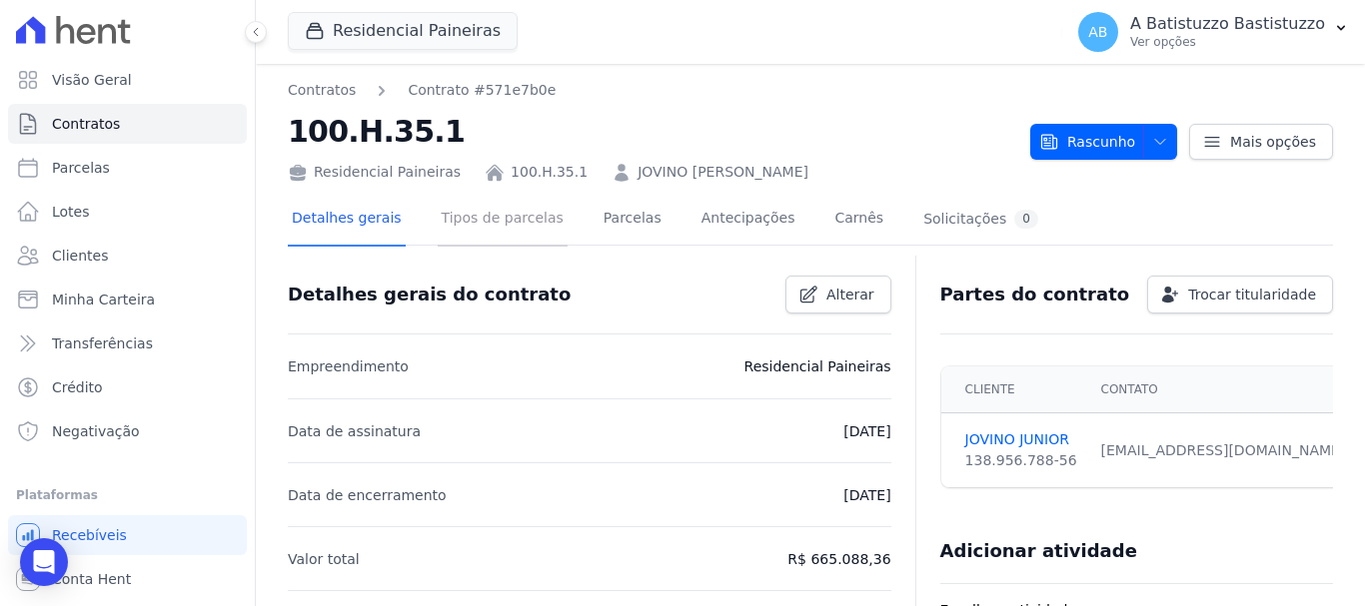
click at [489, 224] on link "Tipos de parcelas" at bounding box center [503, 220] width 130 height 53
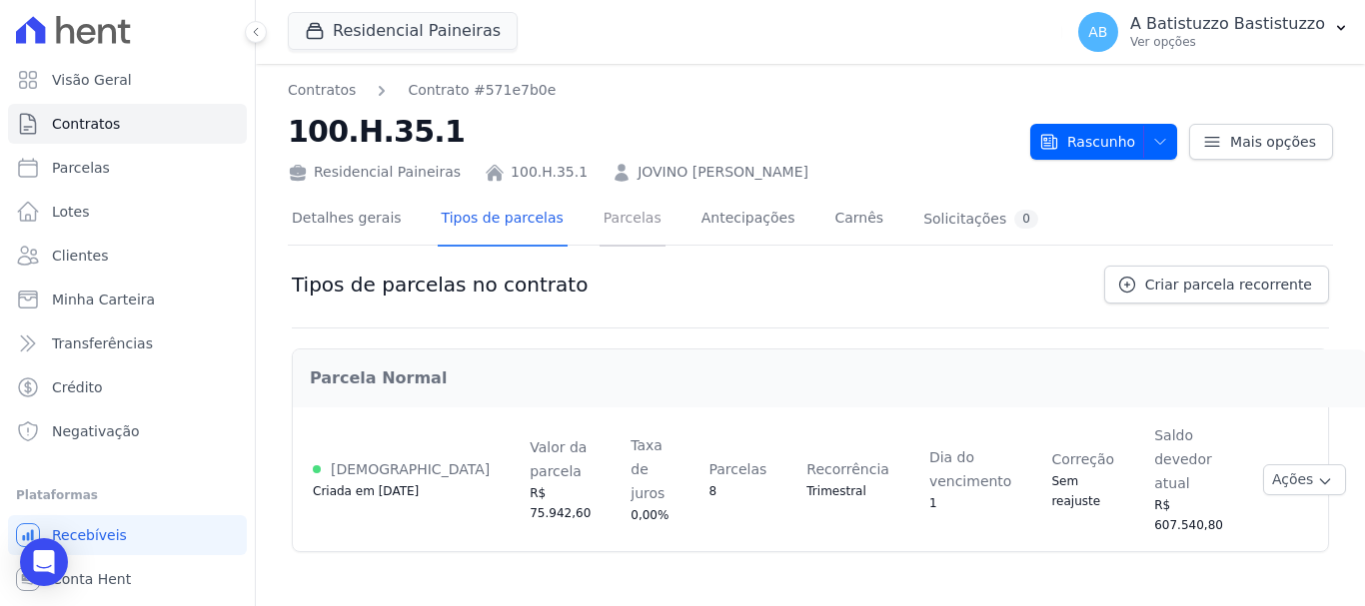
click at [599, 212] on link "Parcelas" at bounding box center [632, 220] width 66 height 53
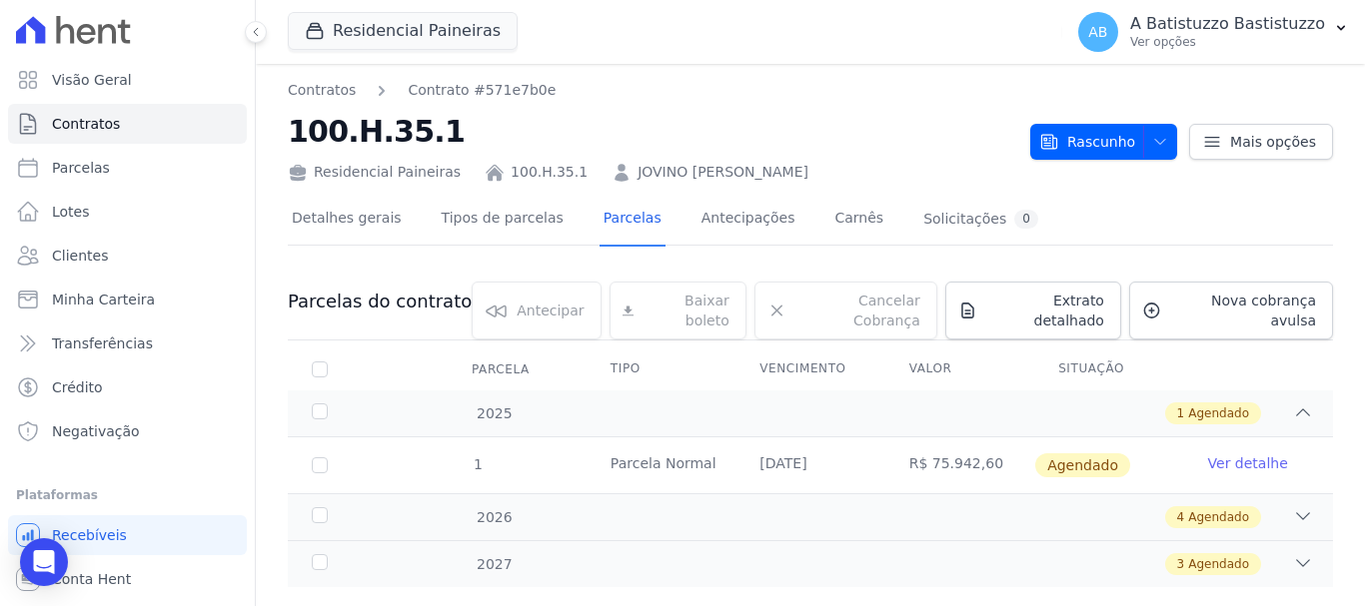
scroll to position [25, 0]
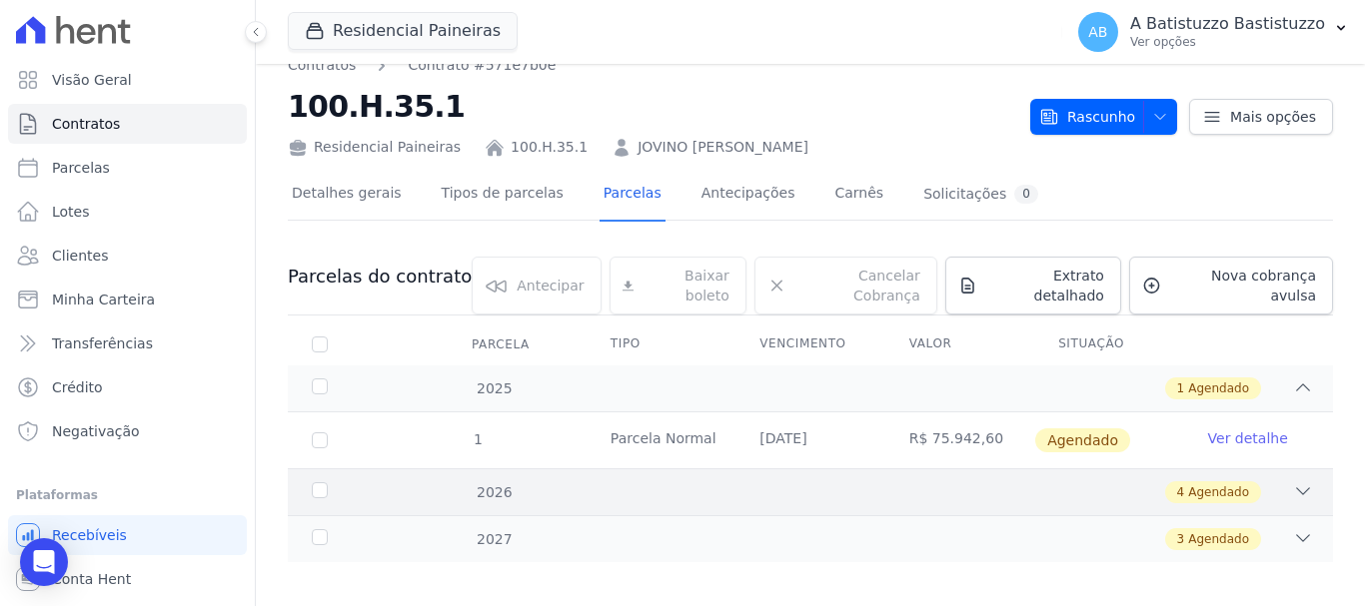
click at [1293, 482] on icon at bounding box center [1303, 492] width 20 height 20
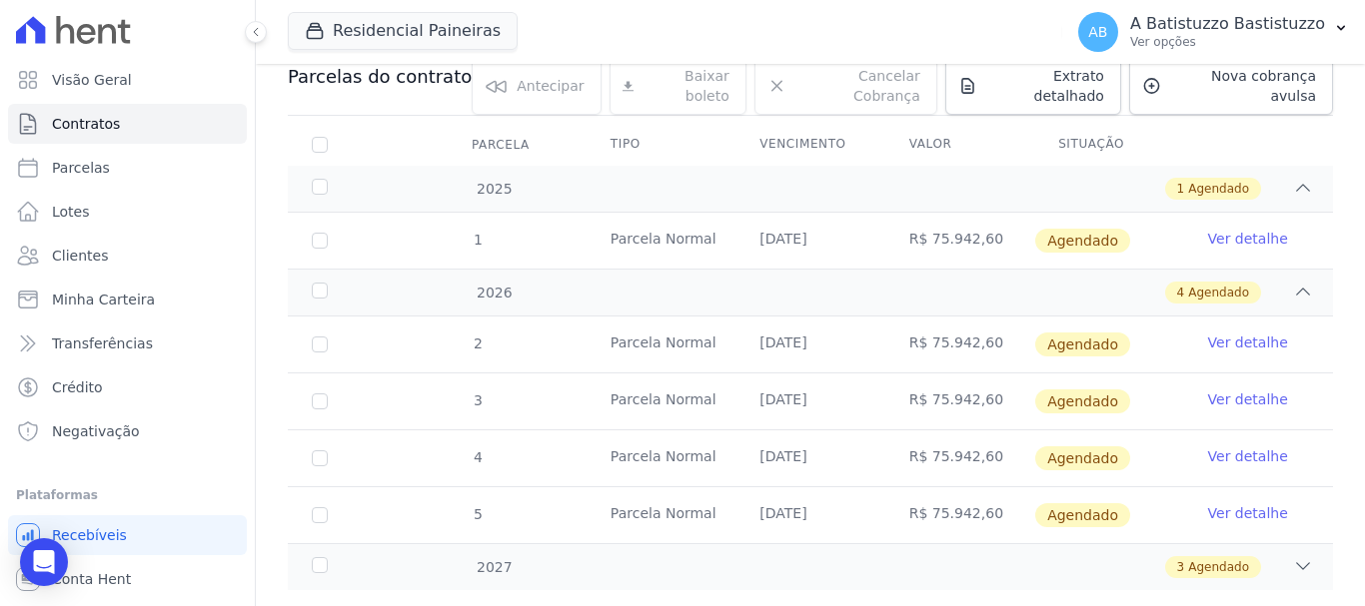
scroll to position [0, 0]
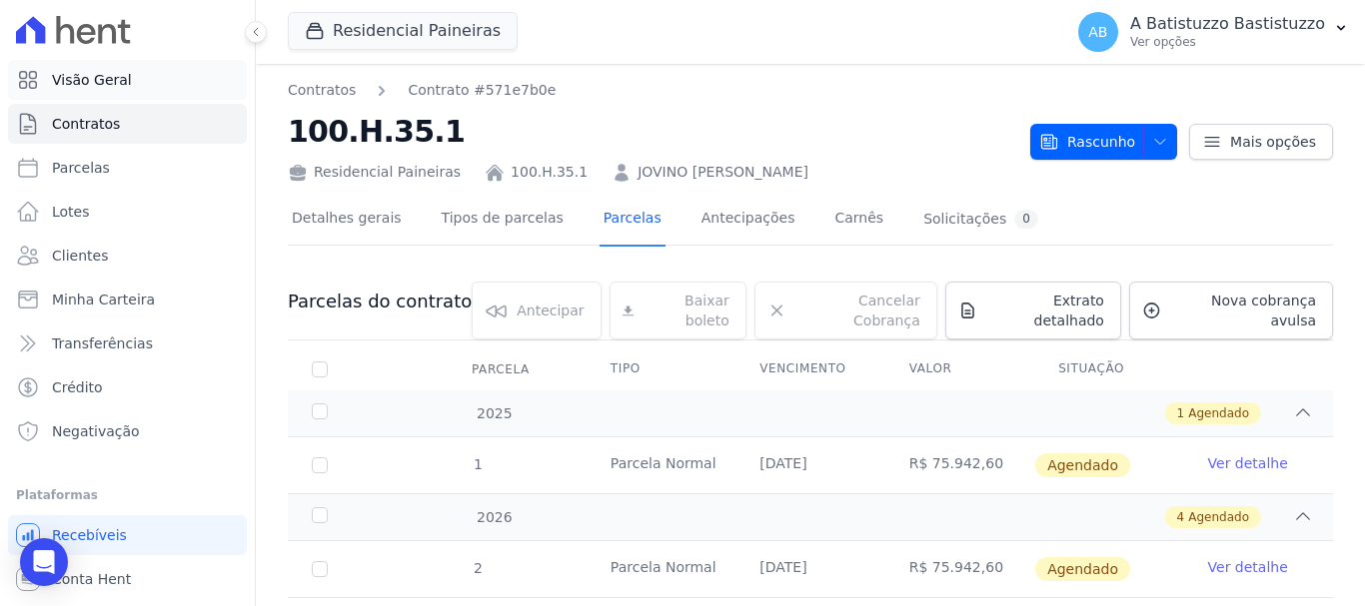
click at [121, 83] on span "Visão Geral" at bounding box center [92, 80] width 80 height 20
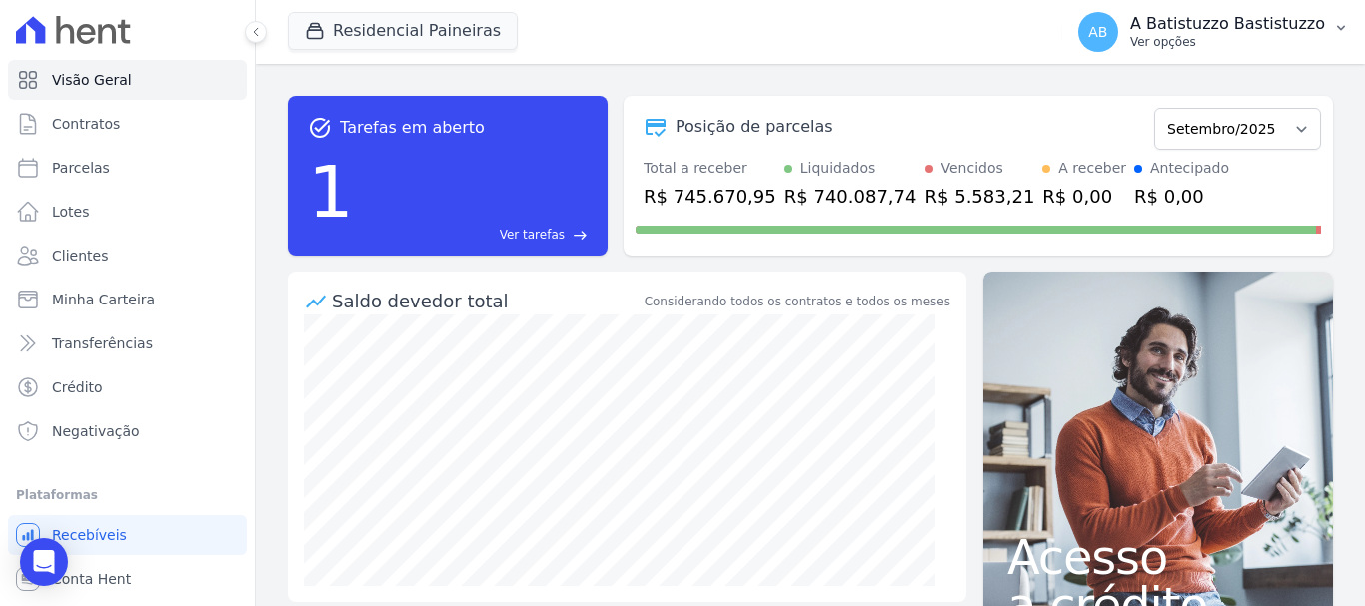
click at [1107, 25] on span "AB" at bounding box center [1097, 32] width 19 height 14
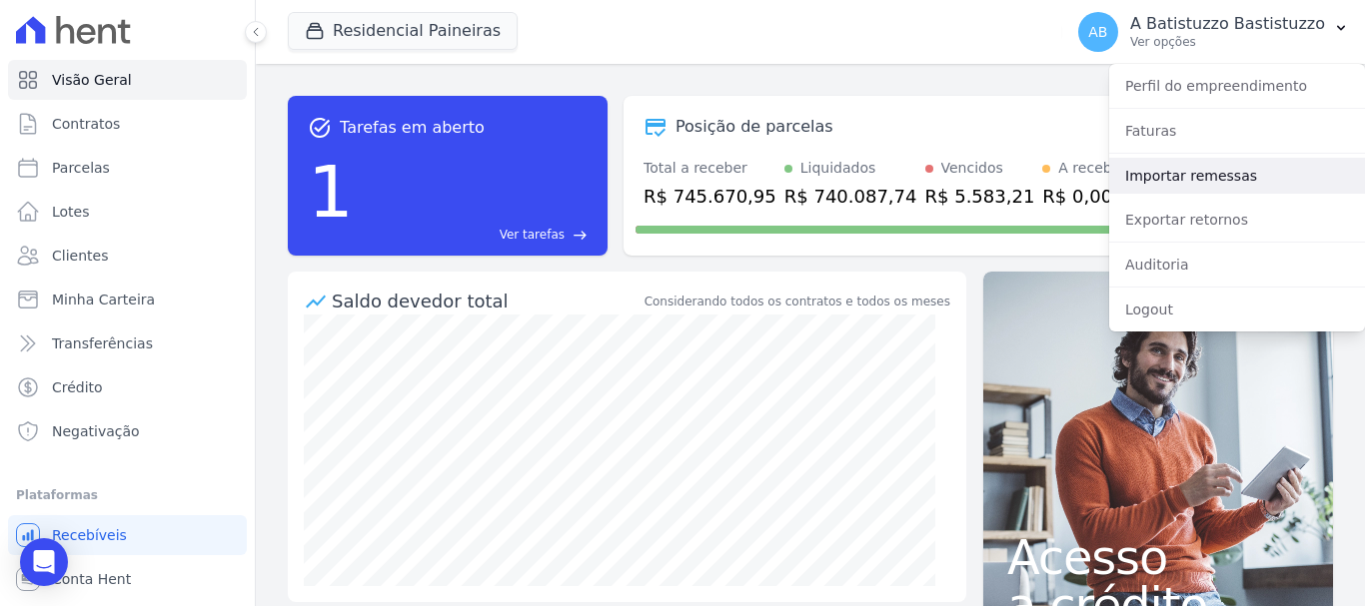
click at [1139, 171] on link "Importar remessas" at bounding box center [1237, 176] width 256 height 36
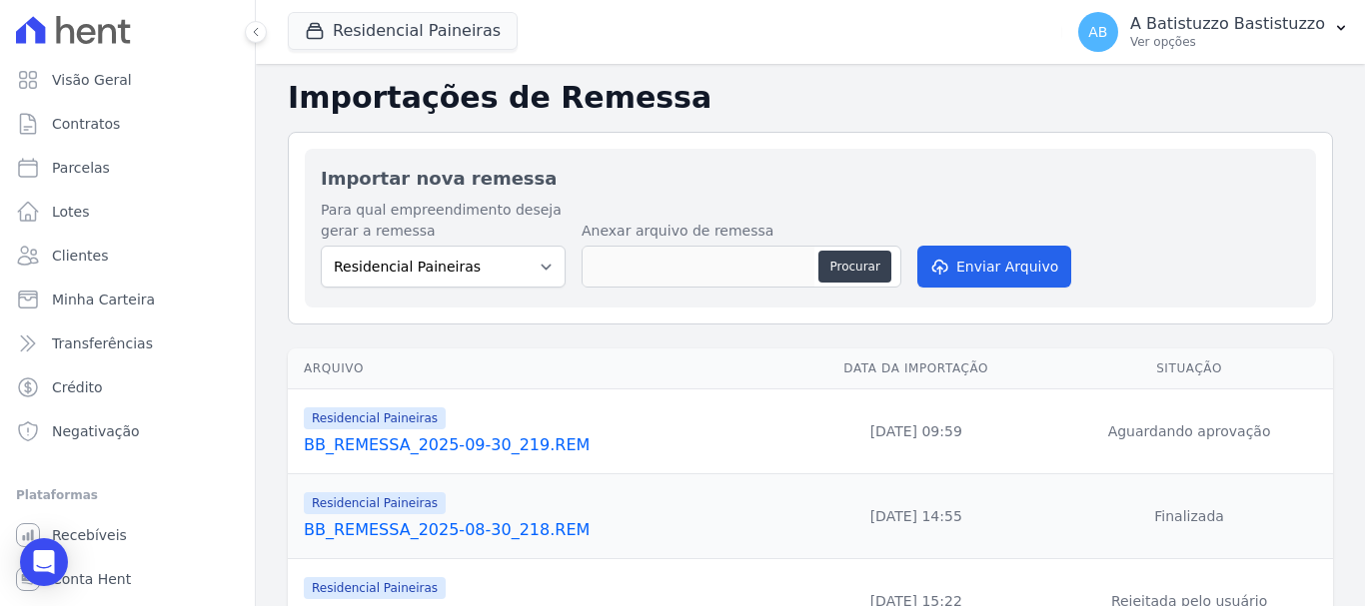
click at [402, 450] on link "BB_REMESSA_2025-09-30_219.REM" at bounding box center [541, 446] width 475 height 24
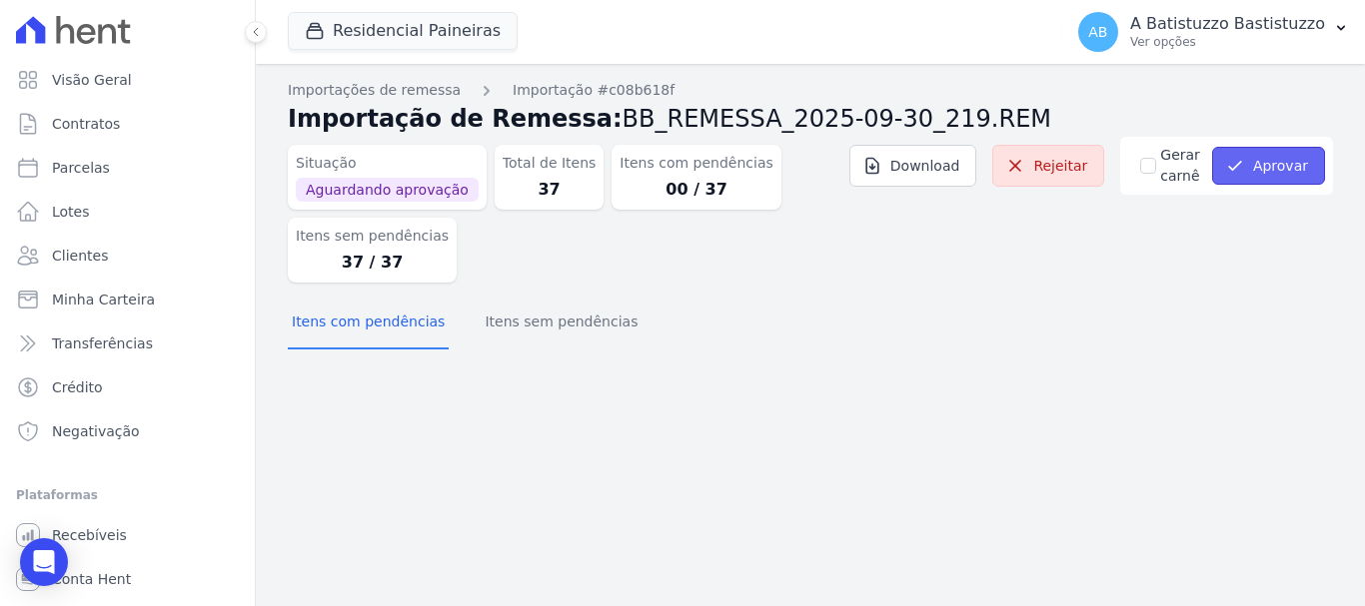
click at [1276, 167] on button "Aprovar" at bounding box center [1268, 166] width 113 height 38
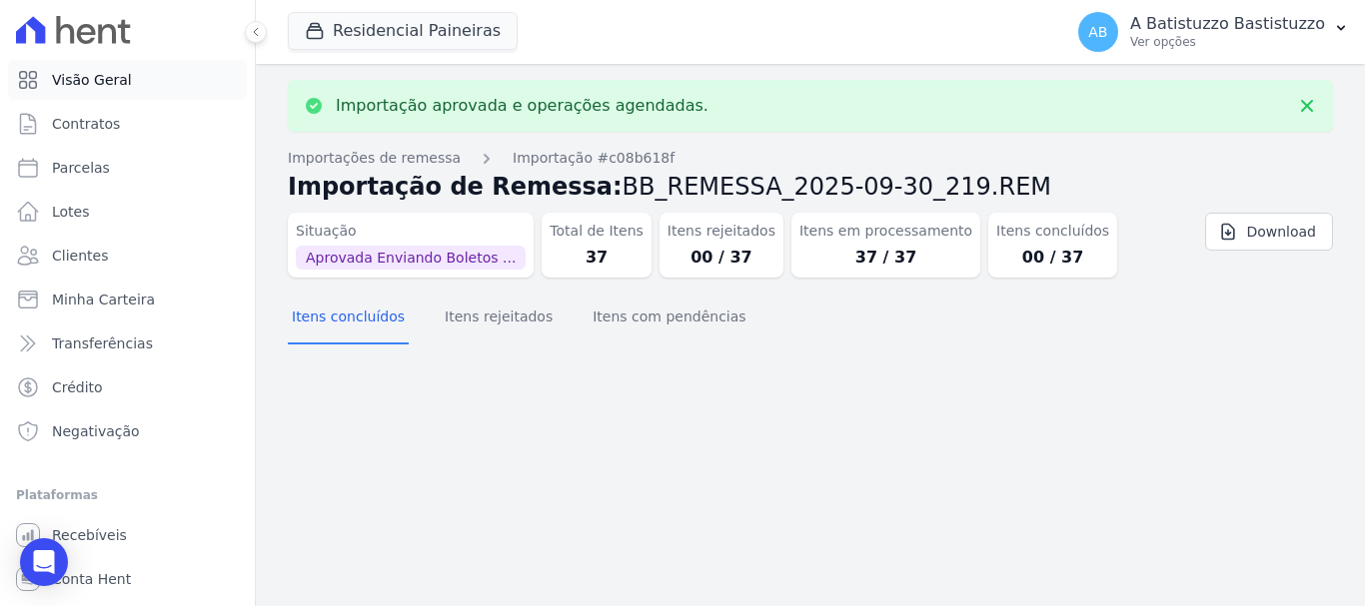
click at [123, 80] on link "Visão Geral" at bounding box center [127, 80] width 239 height 40
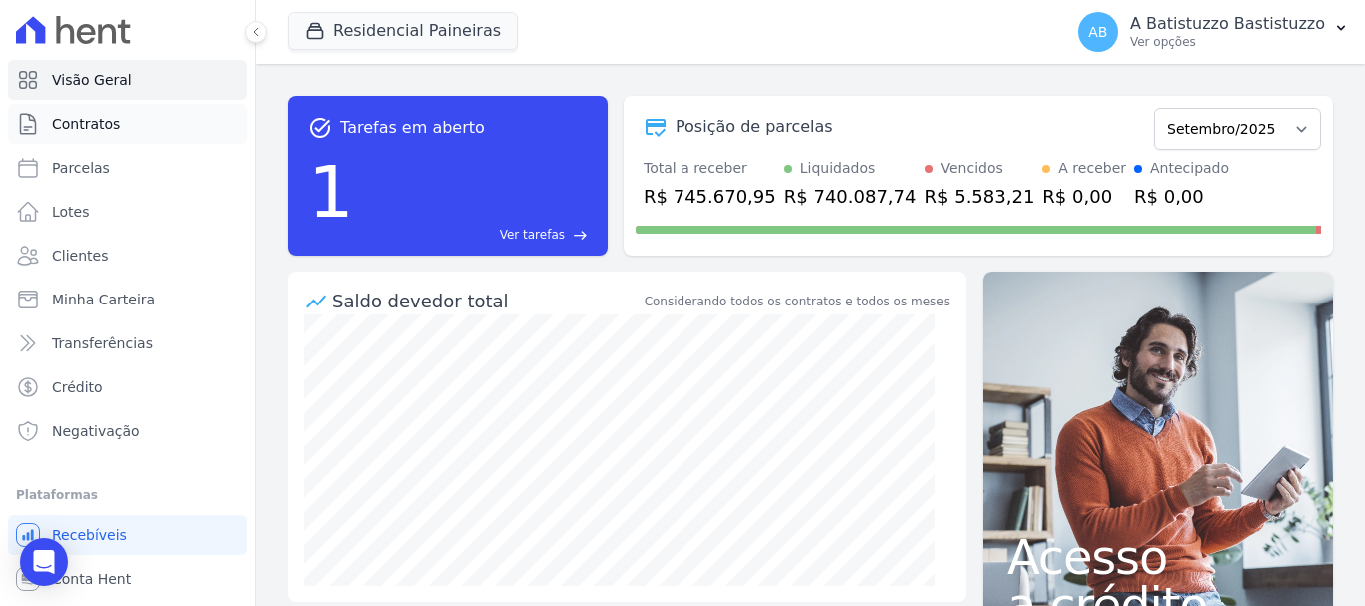
click at [117, 121] on link "Contratos" at bounding box center [127, 124] width 239 height 40
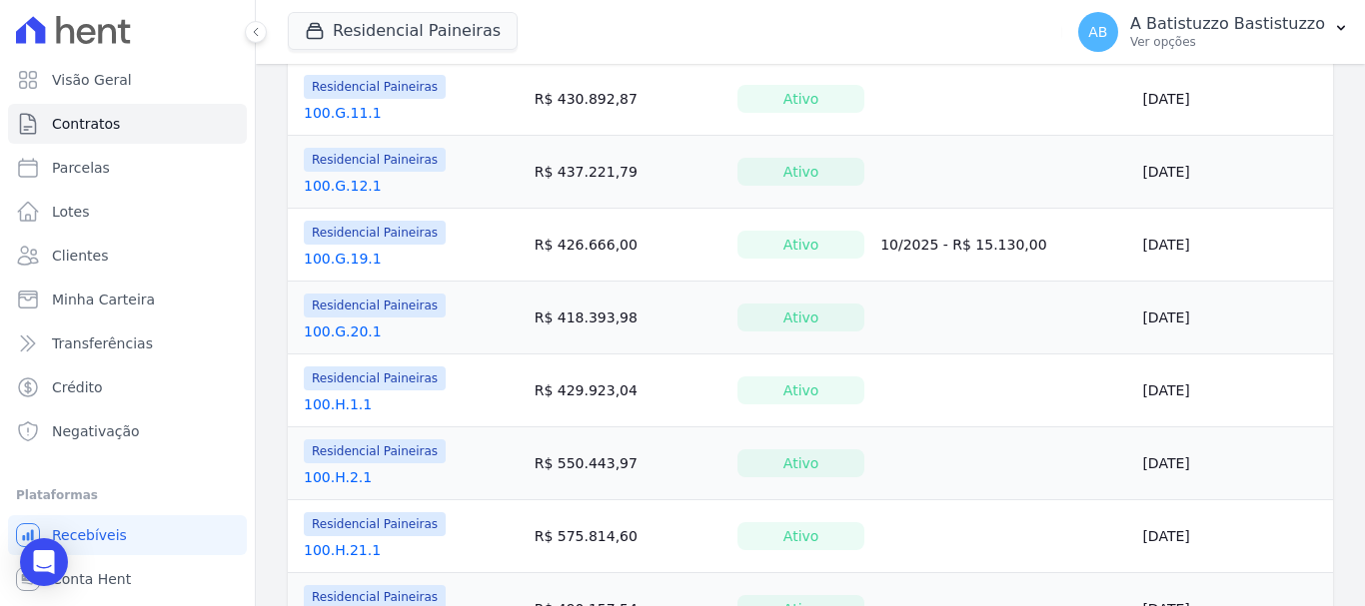
scroll to position [1665, 0]
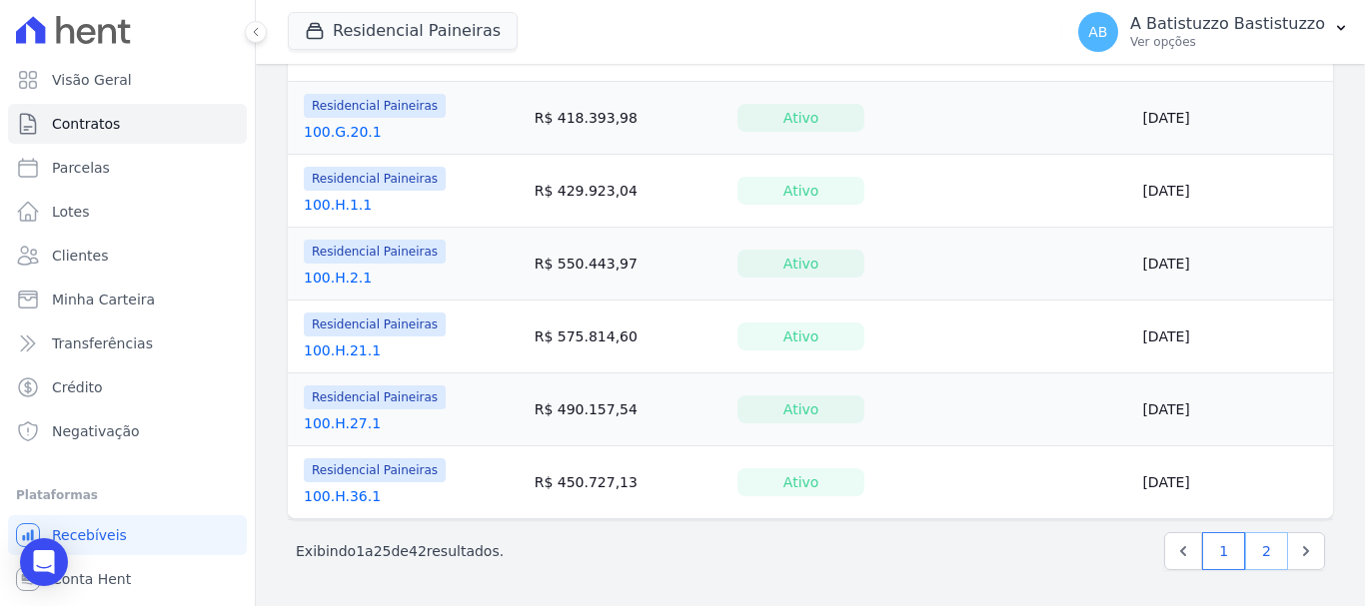
click at [1245, 551] on link "2" at bounding box center [1266, 552] width 43 height 38
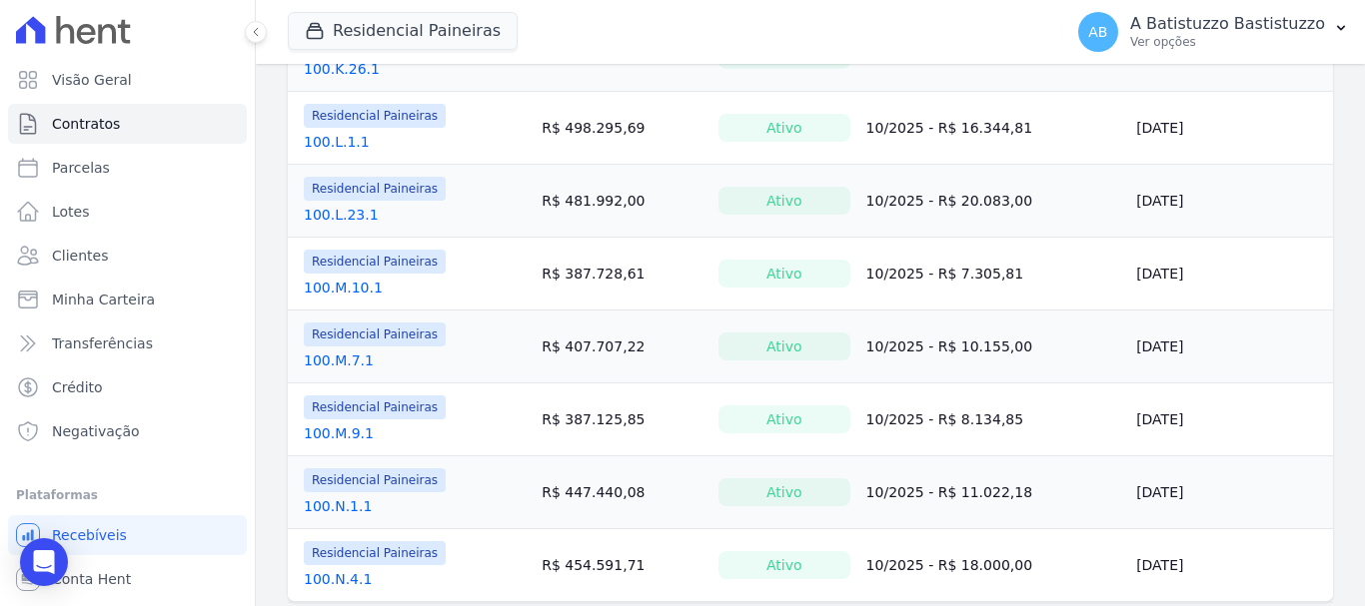
scroll to position [1082, 0]
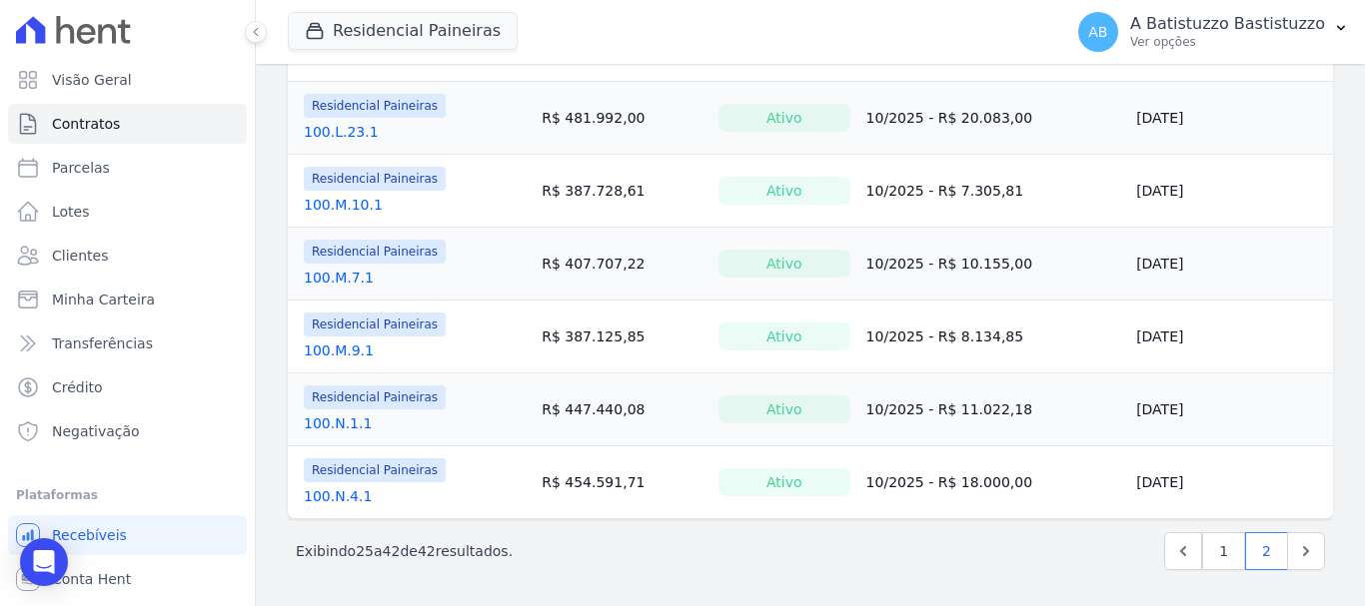
click at [324, 354] on link "100.M.9.1" at bounding box center [339, 351] width 70 height 20
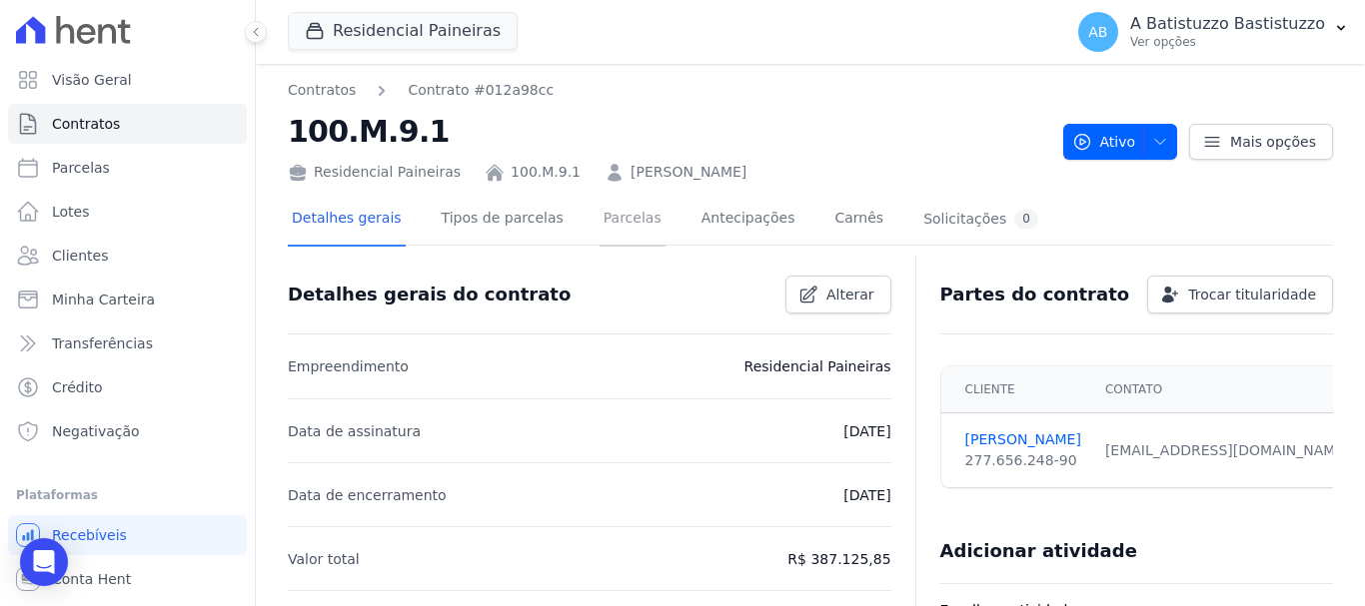
click at [621, 209] on link "Parcelas" at bounding box center [632, 220] width 66 height 53
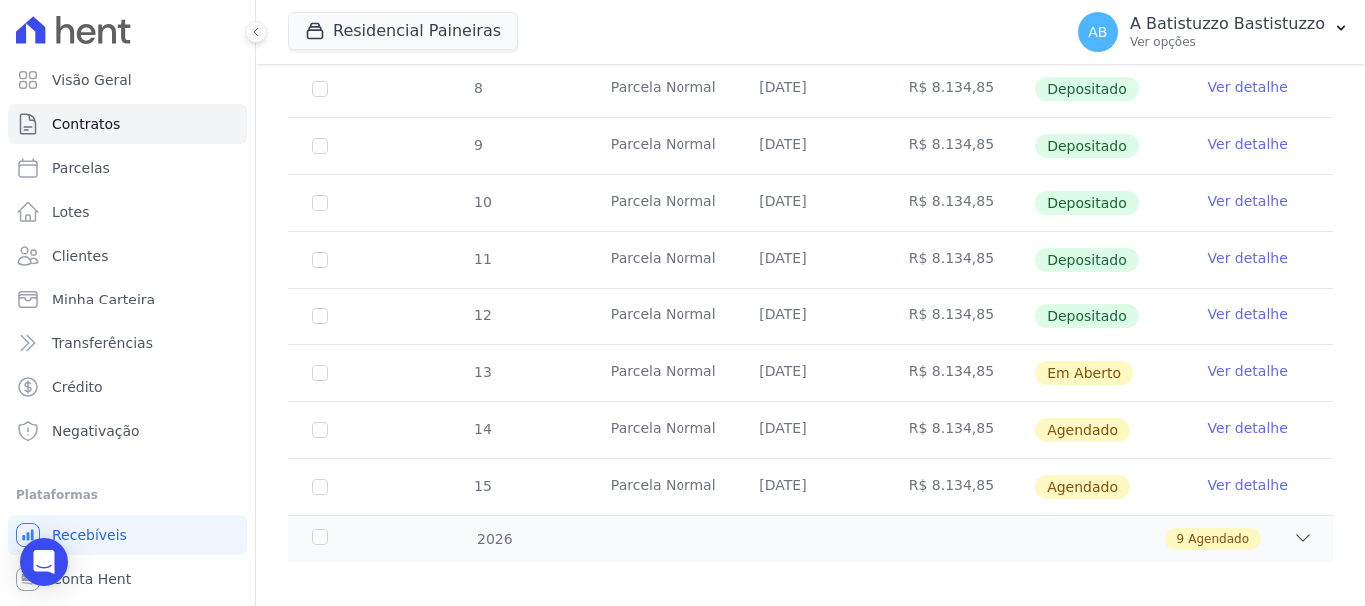
scroll to position [52, 0]
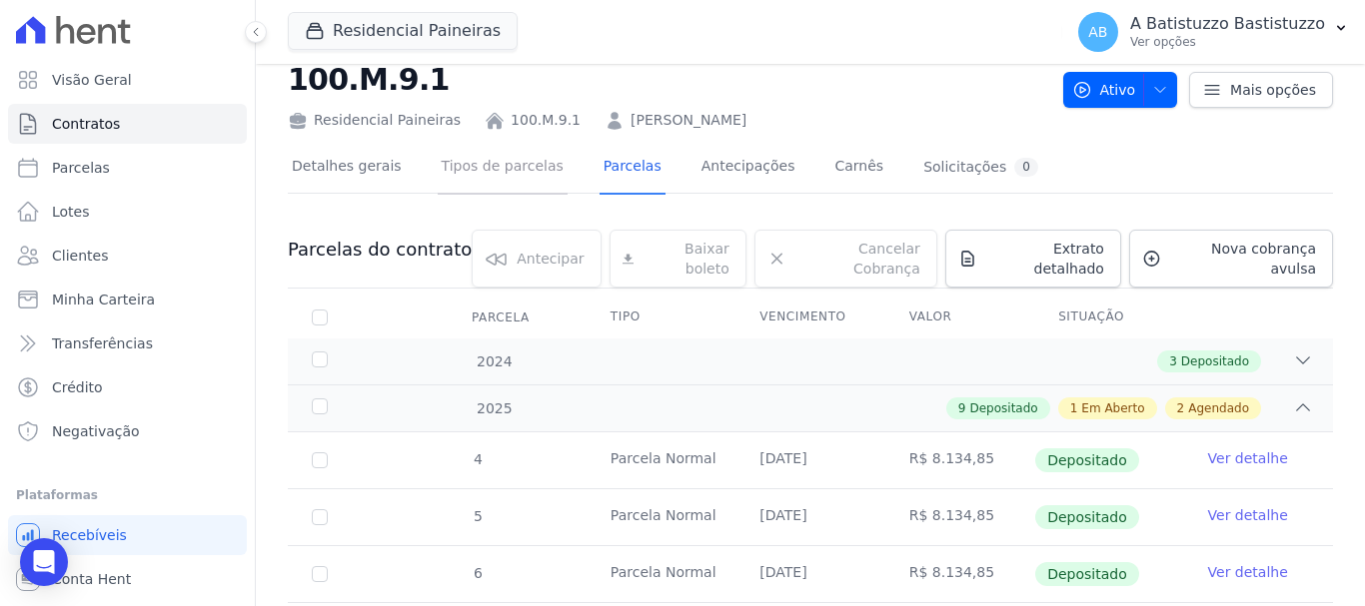
click at [479, 165] on link "Tipos de parcelas" at bounding box center [503, 168] width 130 height 53
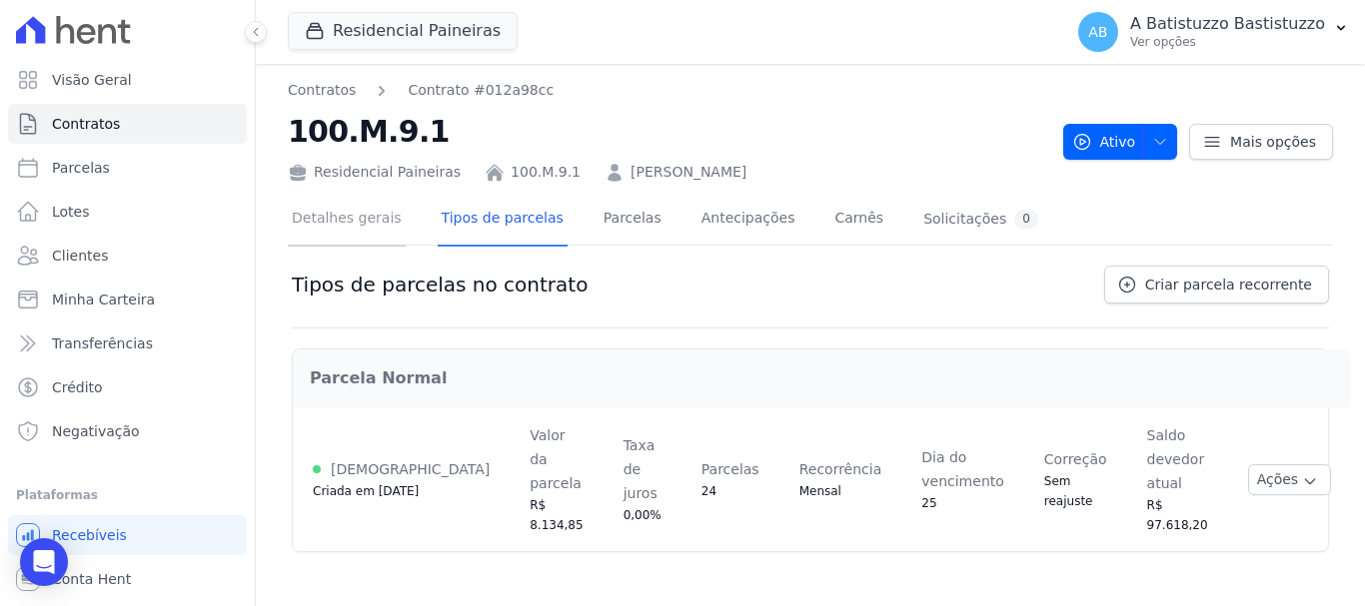
click at [371, 223] on link "Detalhes gerais" at bounding box center [347, 220] width 118 height 53
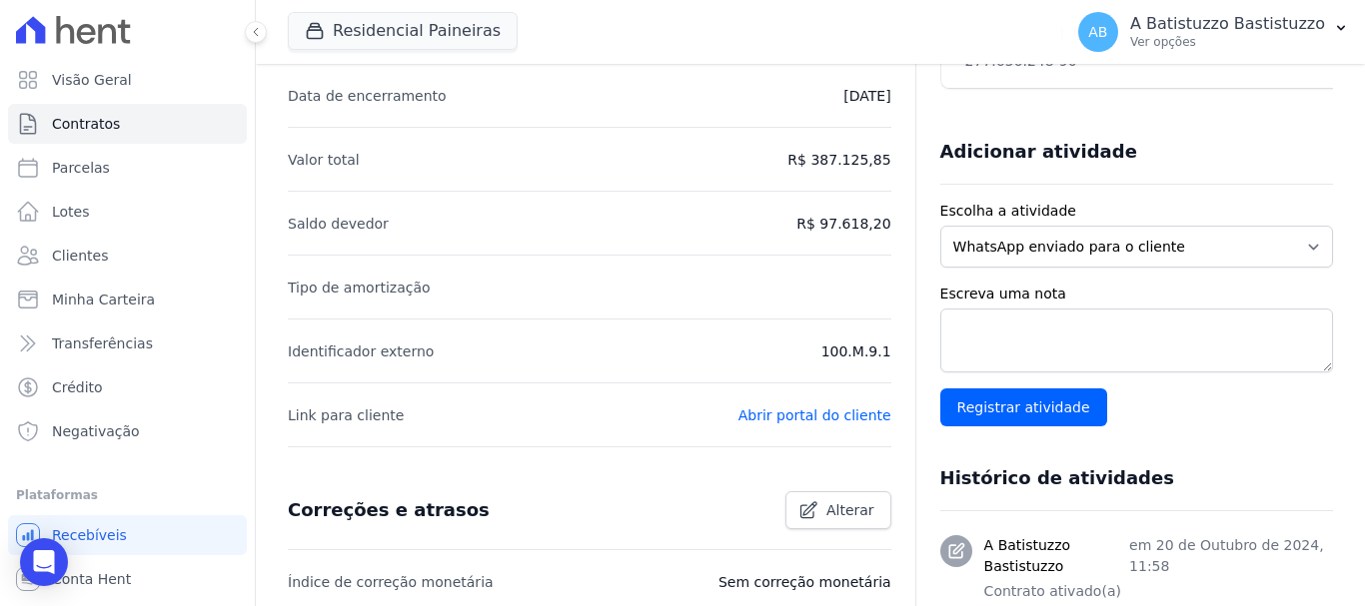
scroll to position [200, 0]
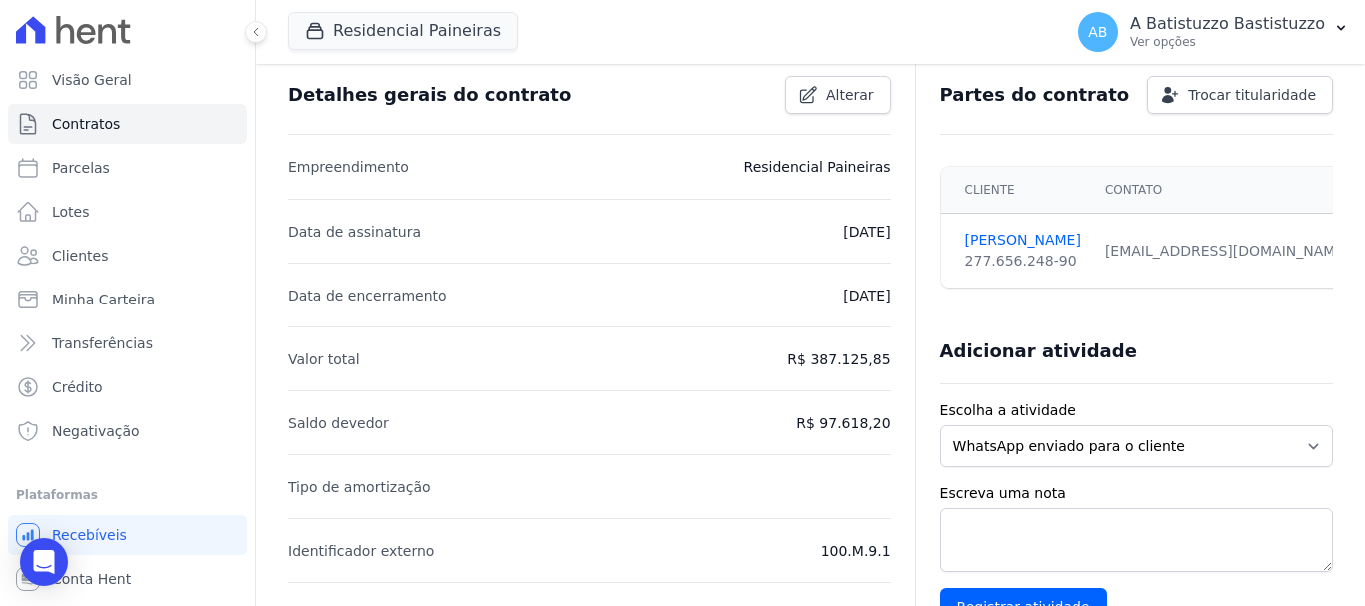
click at [843, 300] on p "[DATE]" at bounding box center [866, 296] width 47 height 24
click at [146, 168] on link "Parcelas" at bounding box center [127, 168] width 239 height 40
select select
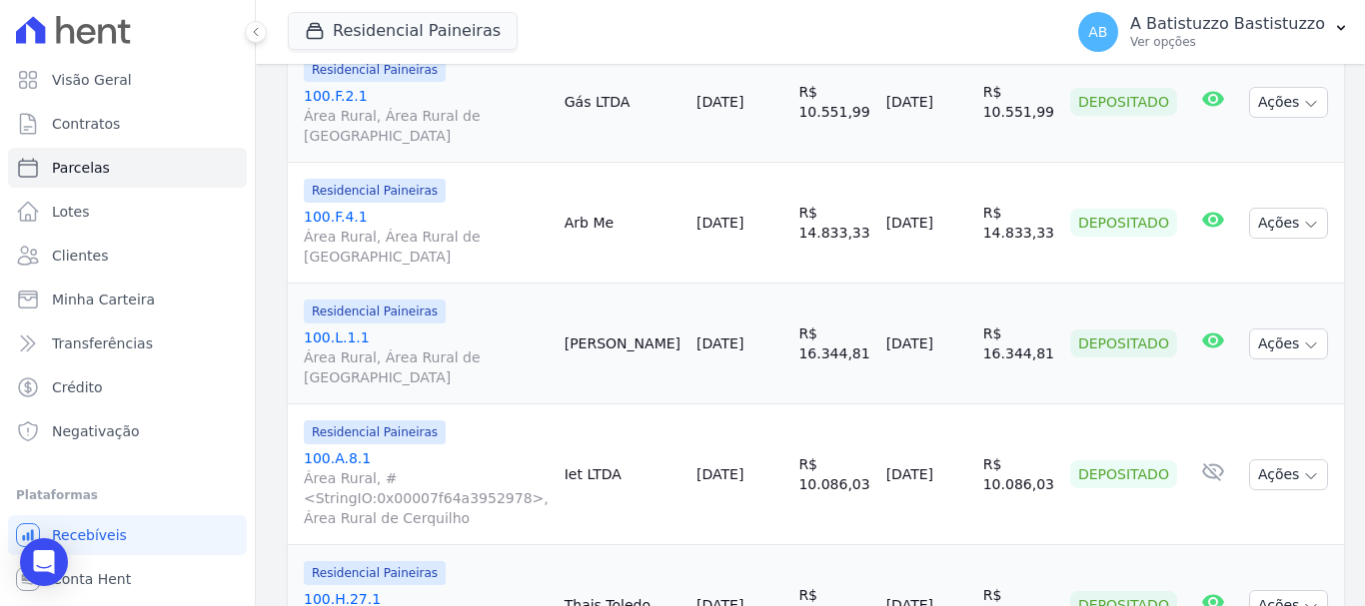
scroll to position [3109, 0]
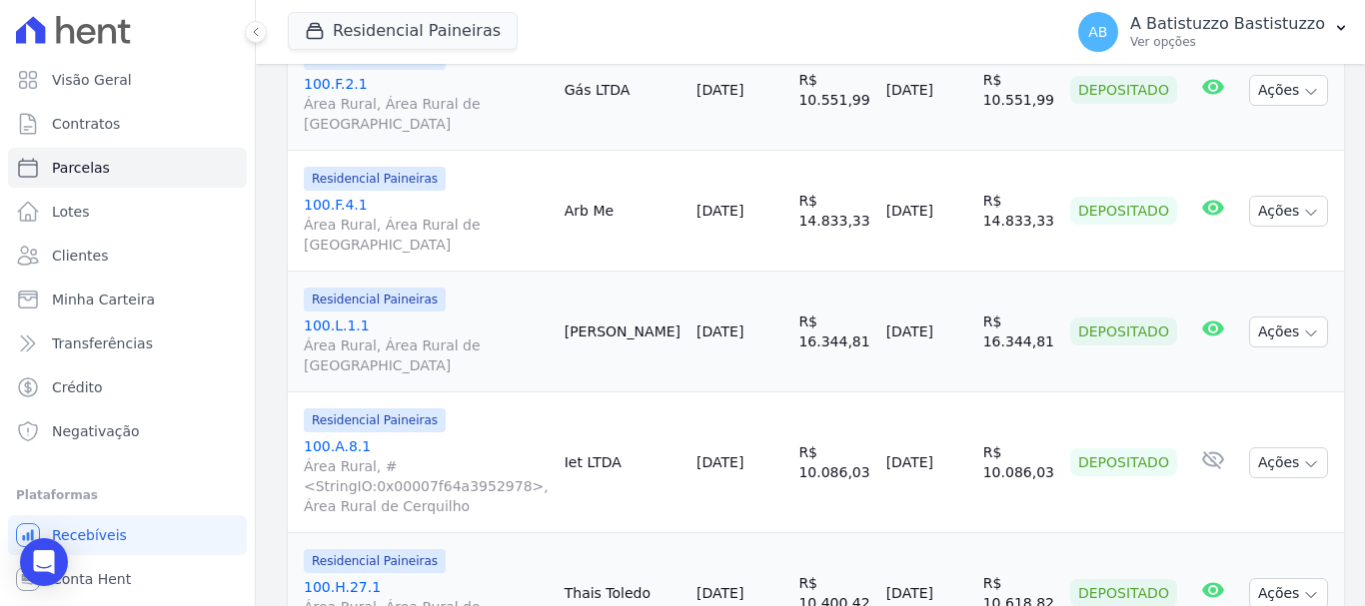
select select
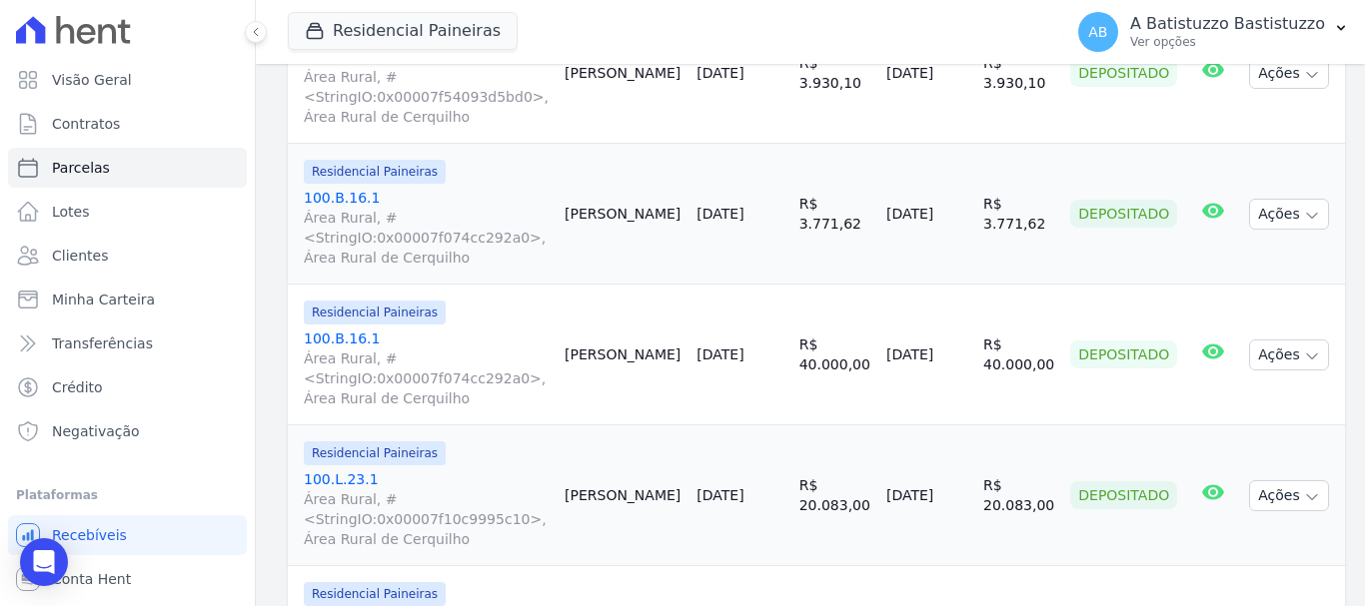
scroll to position [3325, 0]
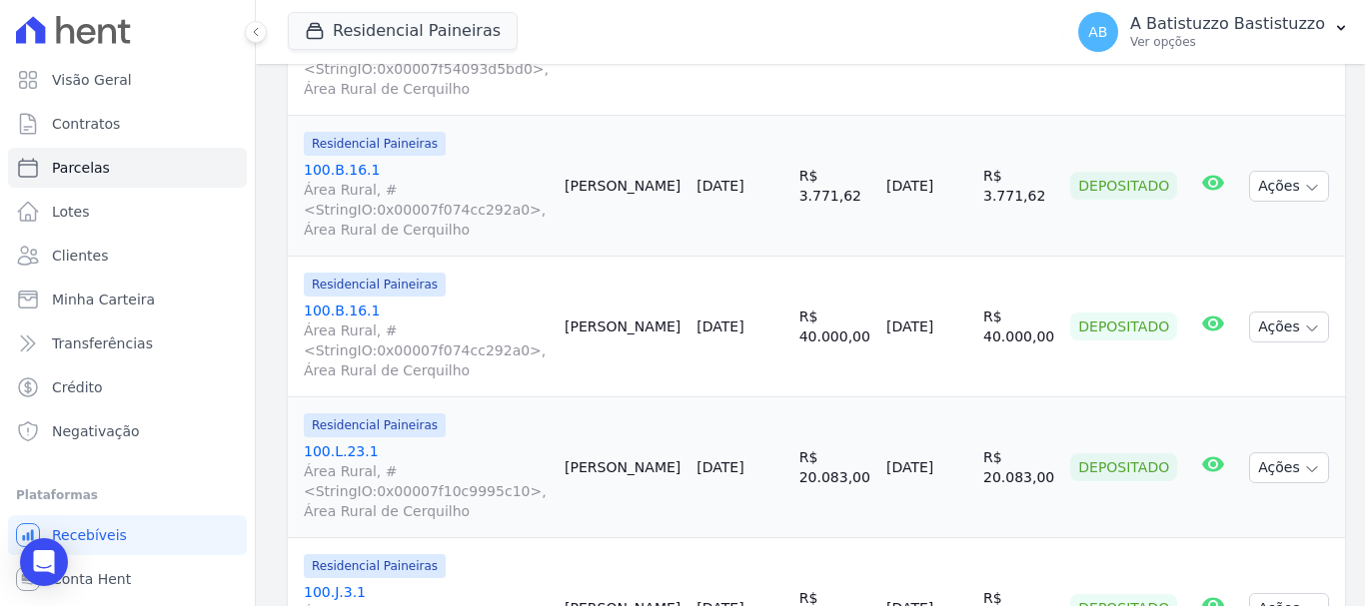
select select
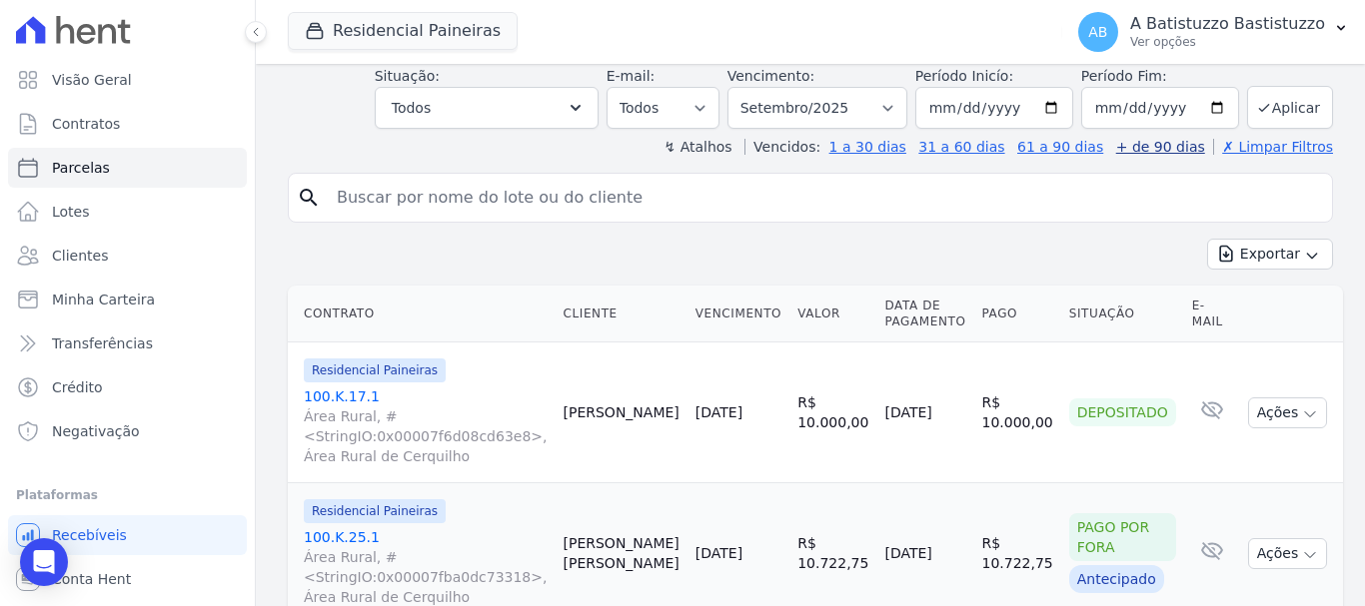
scroll to position [500, 0]
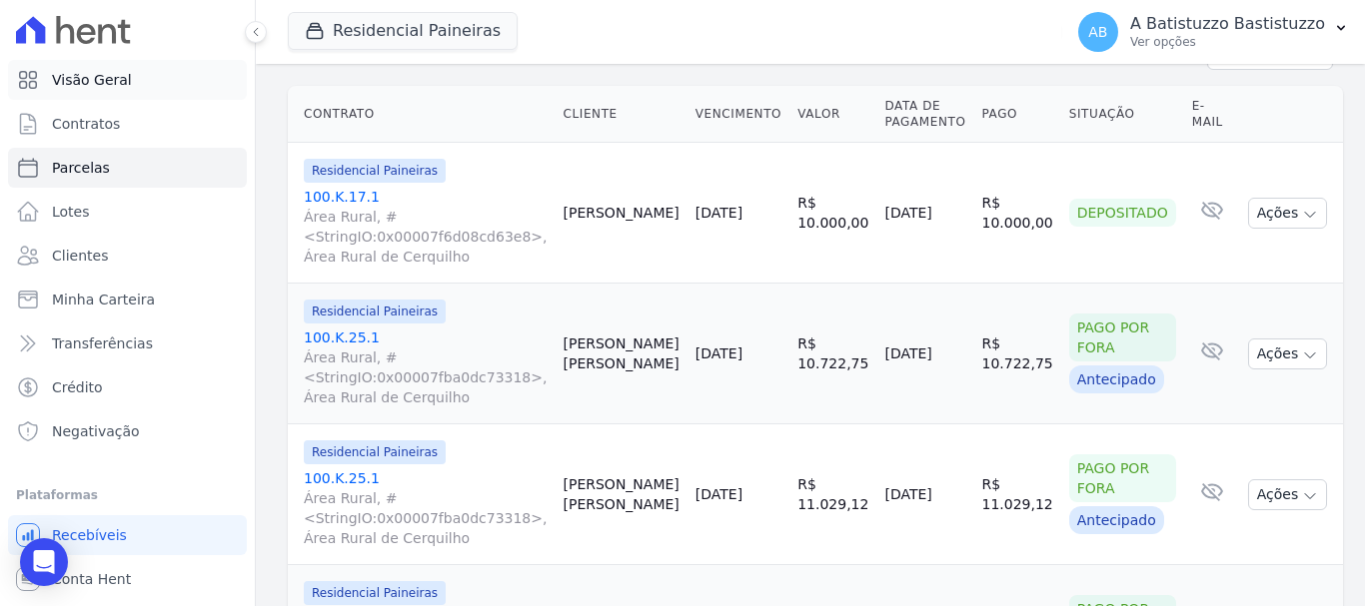
click at [131, 81] on link "Visão Geral" at bounding box center [127, 80] width 239 height 40
